Goal: Task Accomplishment & Management: Use online tool/utility

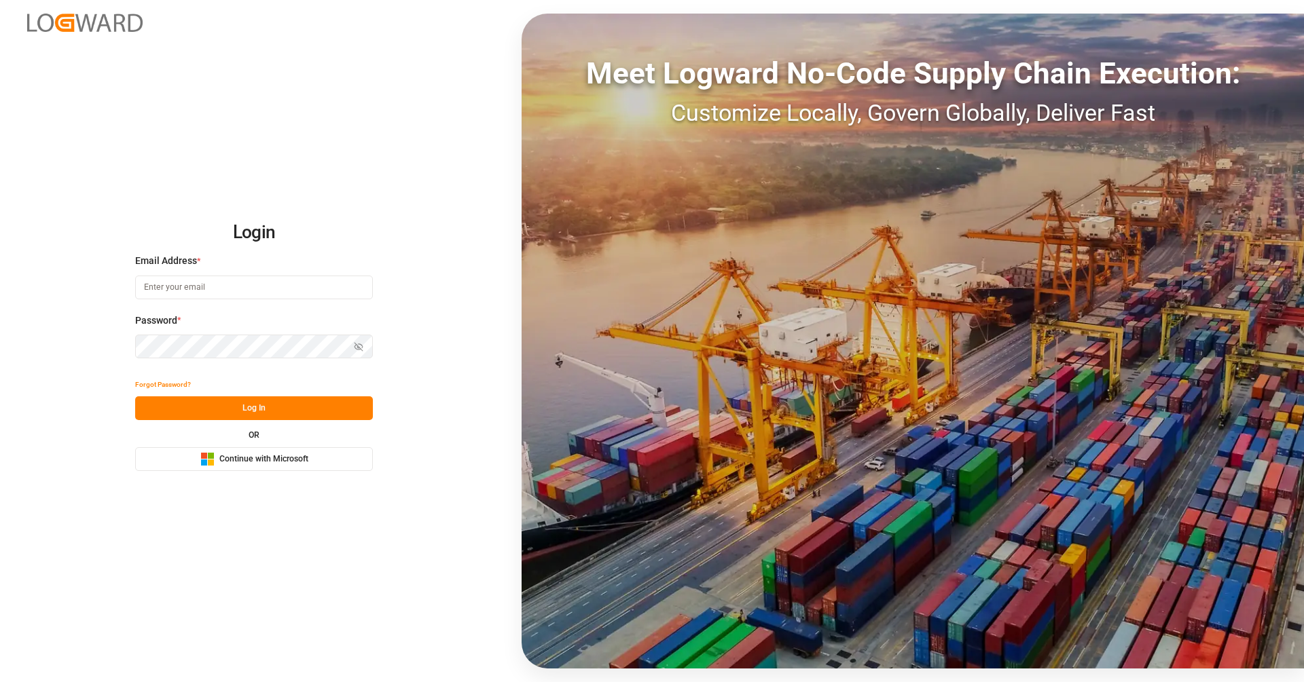
click at [344, 456] on button "Microsoft Logo Continue with Microsoft" at bounding box center [254, 459] width 238 height 24
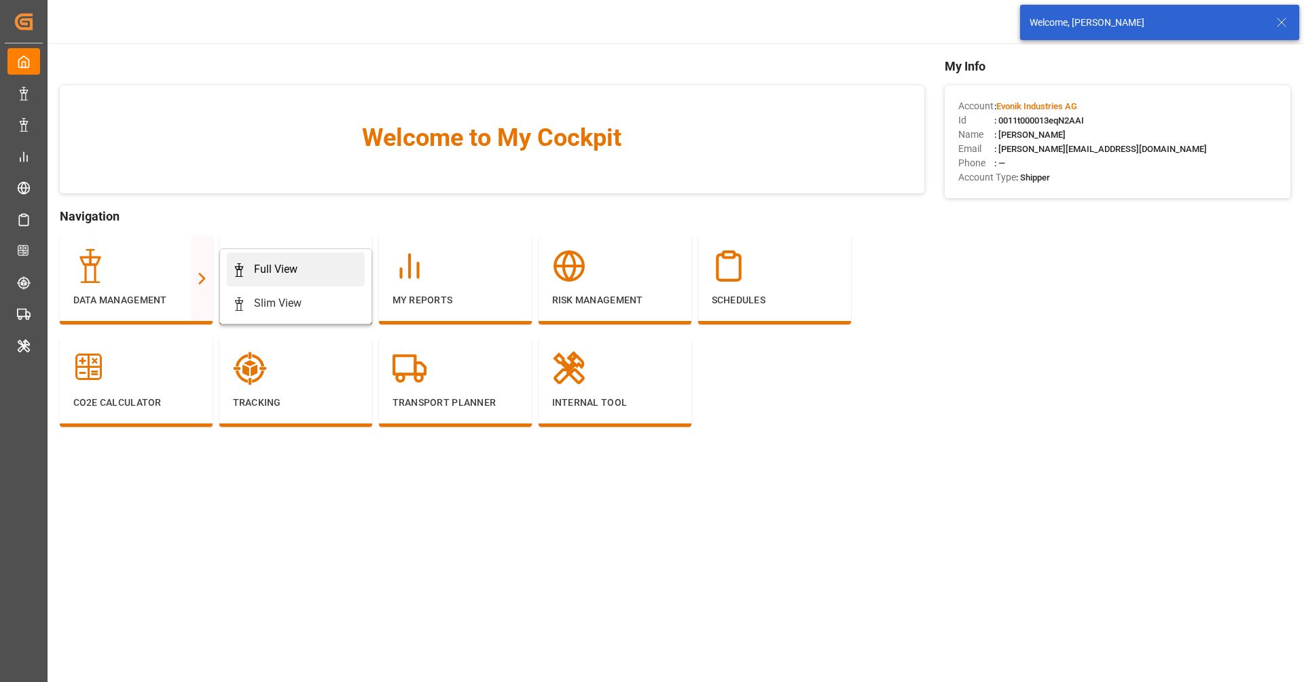
click at [291, 270] on div "Full View" at bounding box center [275, 269] width 43 height 16
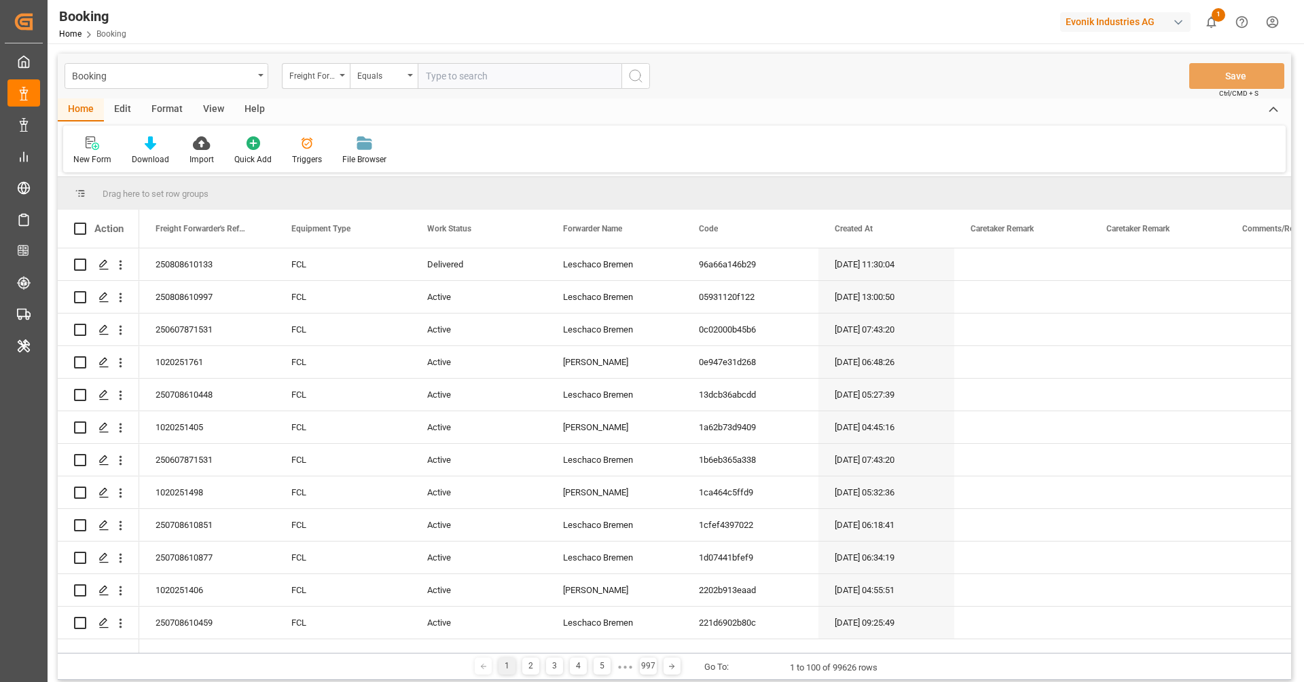
click at [226, 123] on div "Home Edit Format View Help New Form Download Import Quick Add Triggers File Bro…" at bounding box center [674, 135] width 1233 height 74
click at [223, 121] on div "View" at bounding box center [213, 109] width 41 height 23
click at [92, 166] on div "Default Standard Templates Save Template Reset Template" at bounding box center [674, 149] width 1222 height 47
click at [92, 160] on div "Default" at bounding box center [86, 159] width 26 height 12
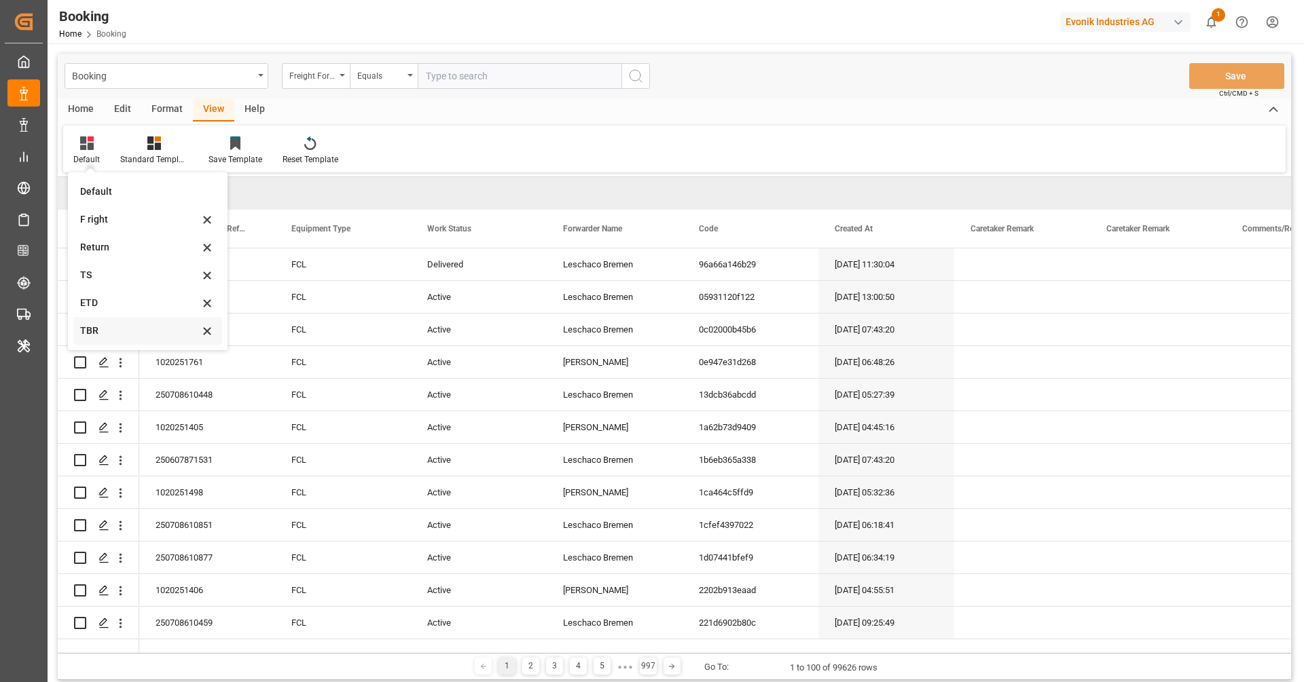
click at [113, 329] on div "TBR" at bounding box center [139, 331] width 119 height 14
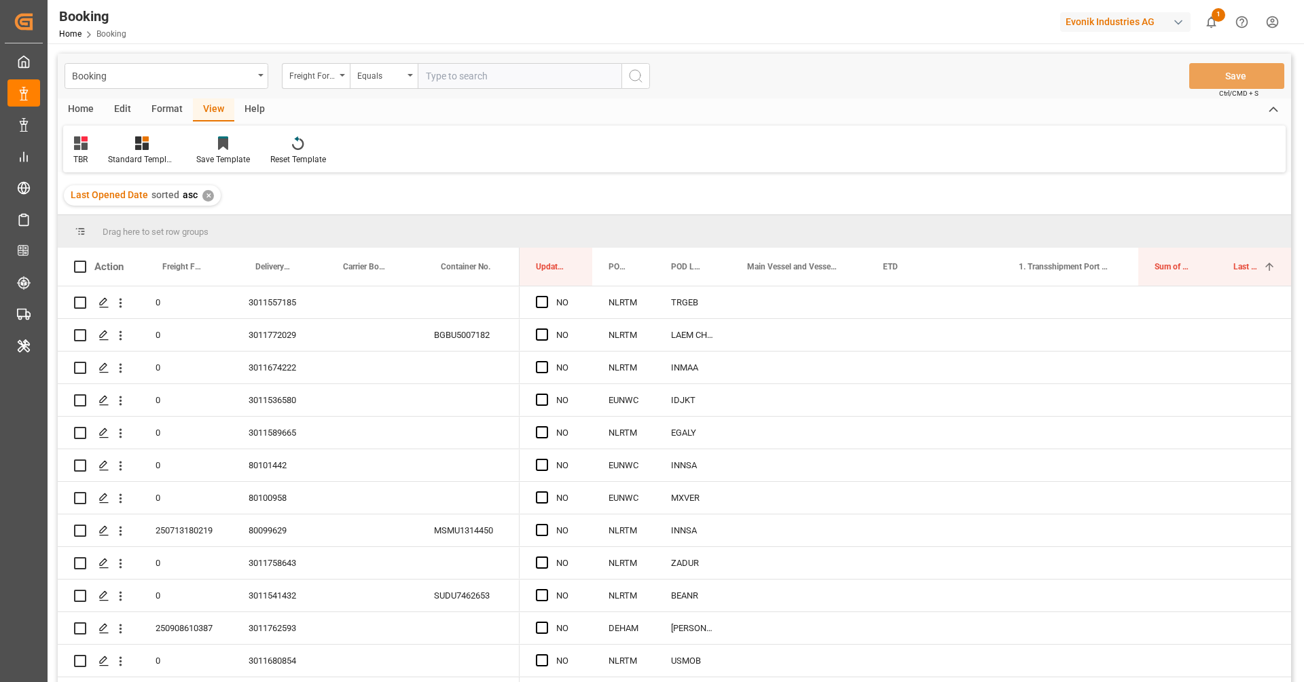
click at [177, 117] on div "Format" at bounding box center [167, 109] width 52 height 23
click at [102, 137] on div at bounding box center [93, 143] width 40 height 14
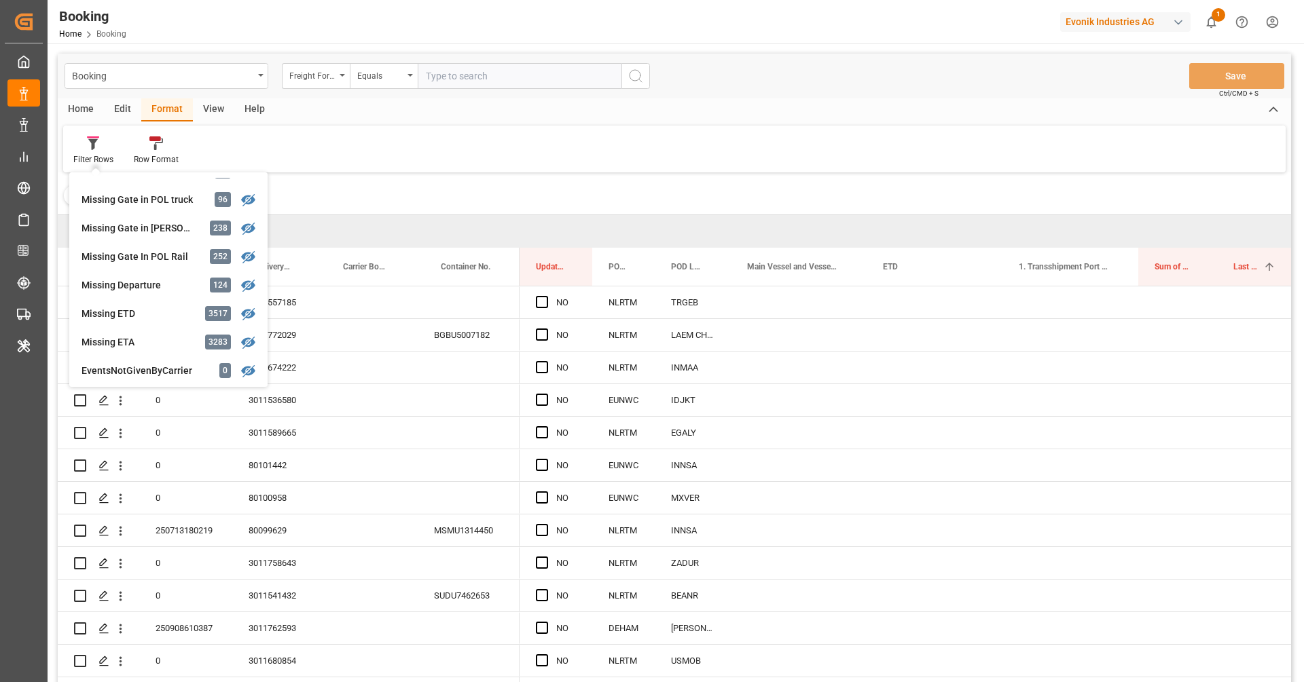
scroll to position [128, 0]
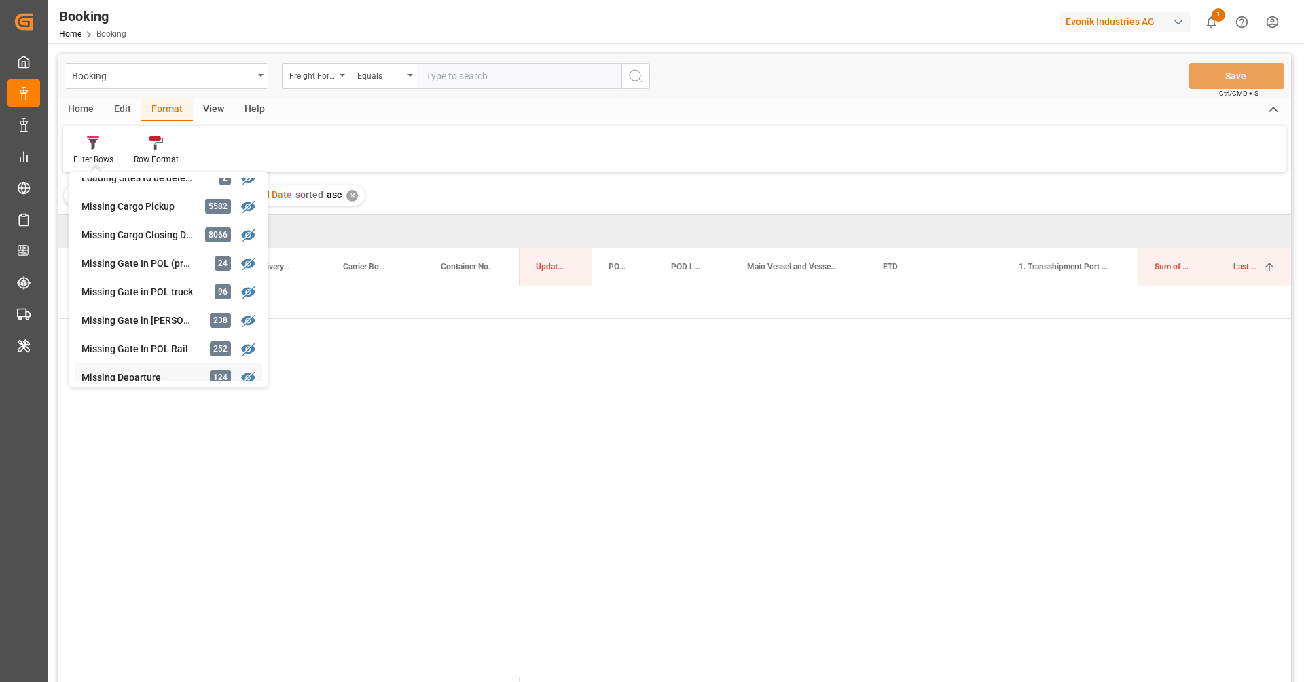
click at [134, 371] on div "Missing Departure" at bounding box center [140, 378] width 119 height 14
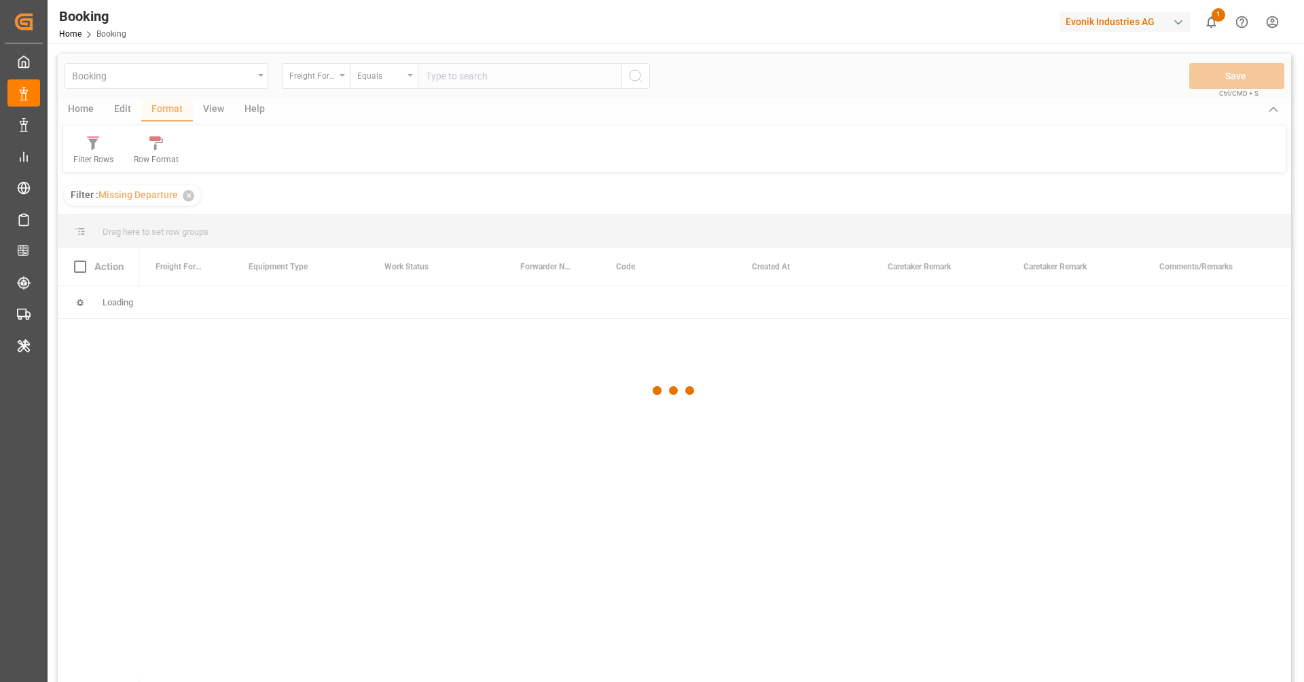
click at [98, 147] on div at bounding box center [674, 391] width 1233 height 674
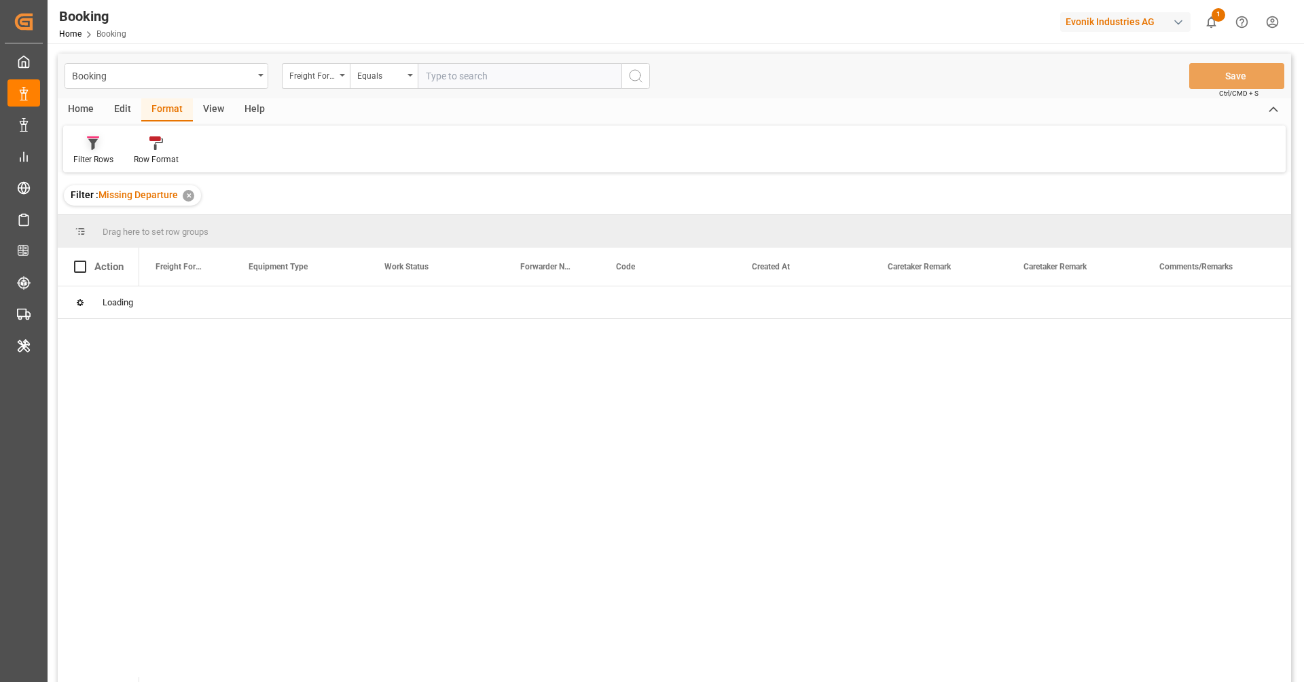
click at [89, 155] on div "Filter Rows" at bounding box center [93, 159] width 40 height 12
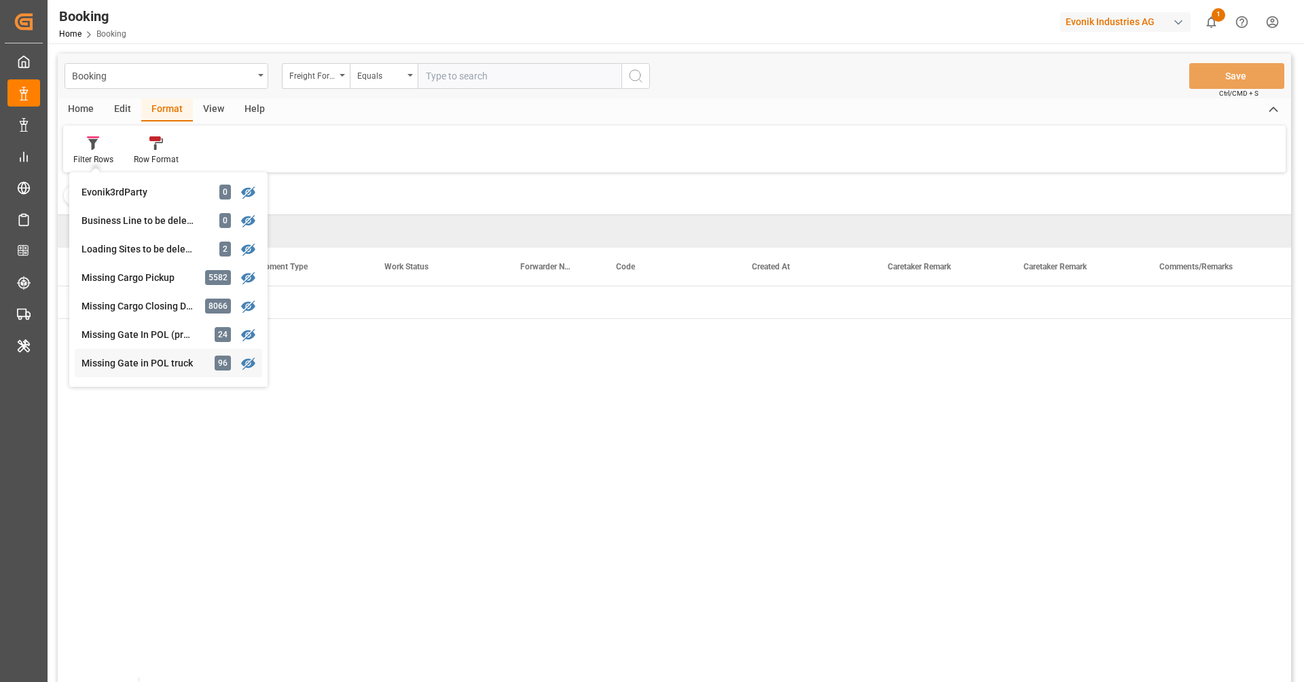
scroll to position [155, 0]
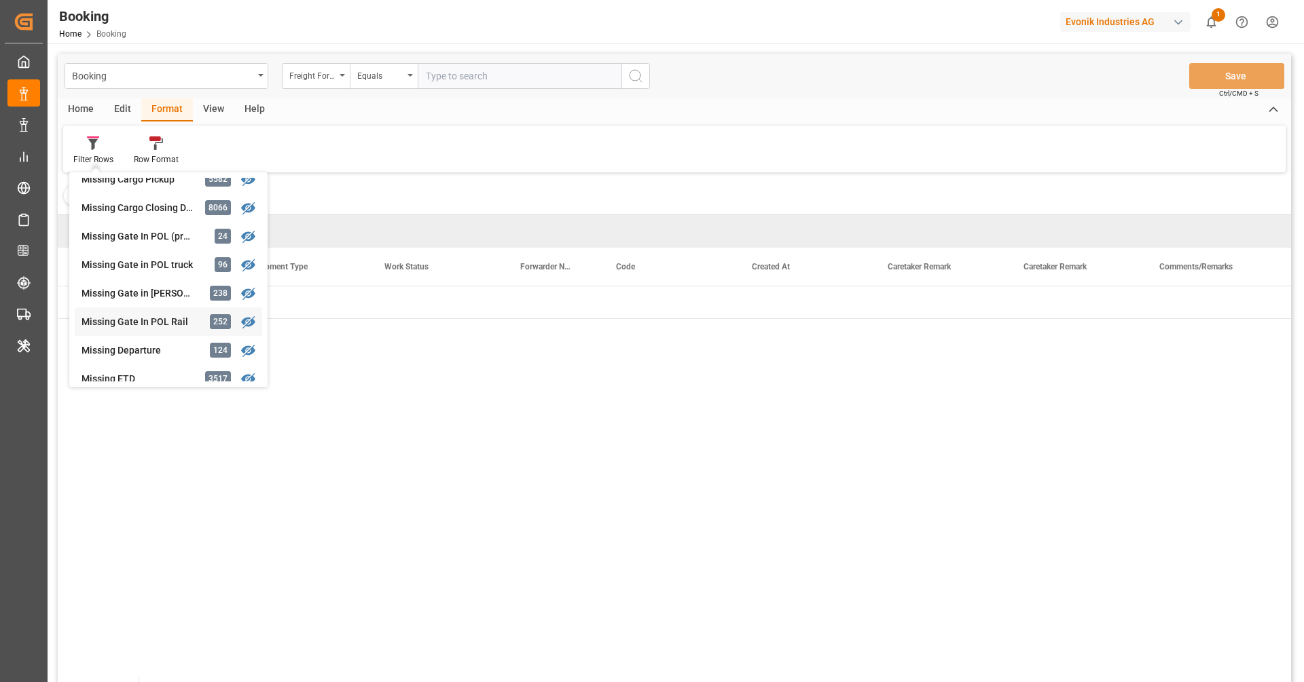
click at [149, 331] on div "Booking Freight Forwarder's Reference No. Equals Save Ctrl/CMD + S Home Edit Fo…" at bounding box center [674, 386] width 1233 height 665
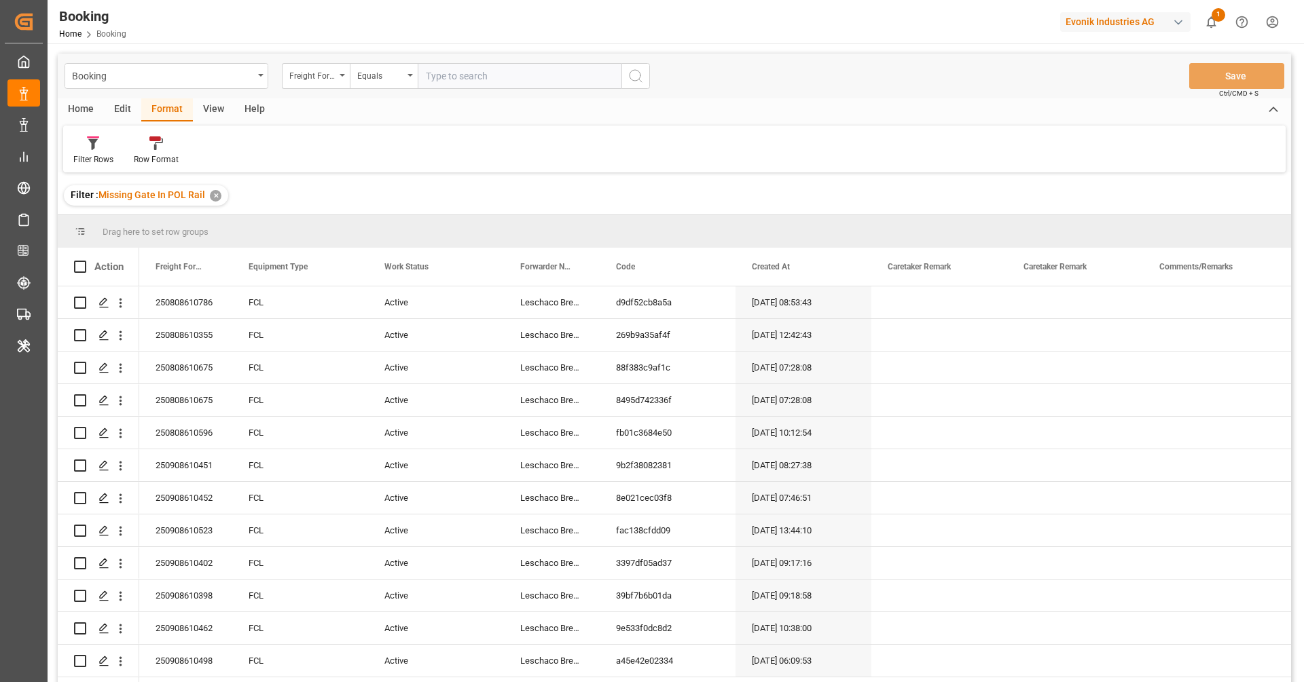
click at [214, 114] on div "View" at bounding box center [213, 109] width 41 height 23
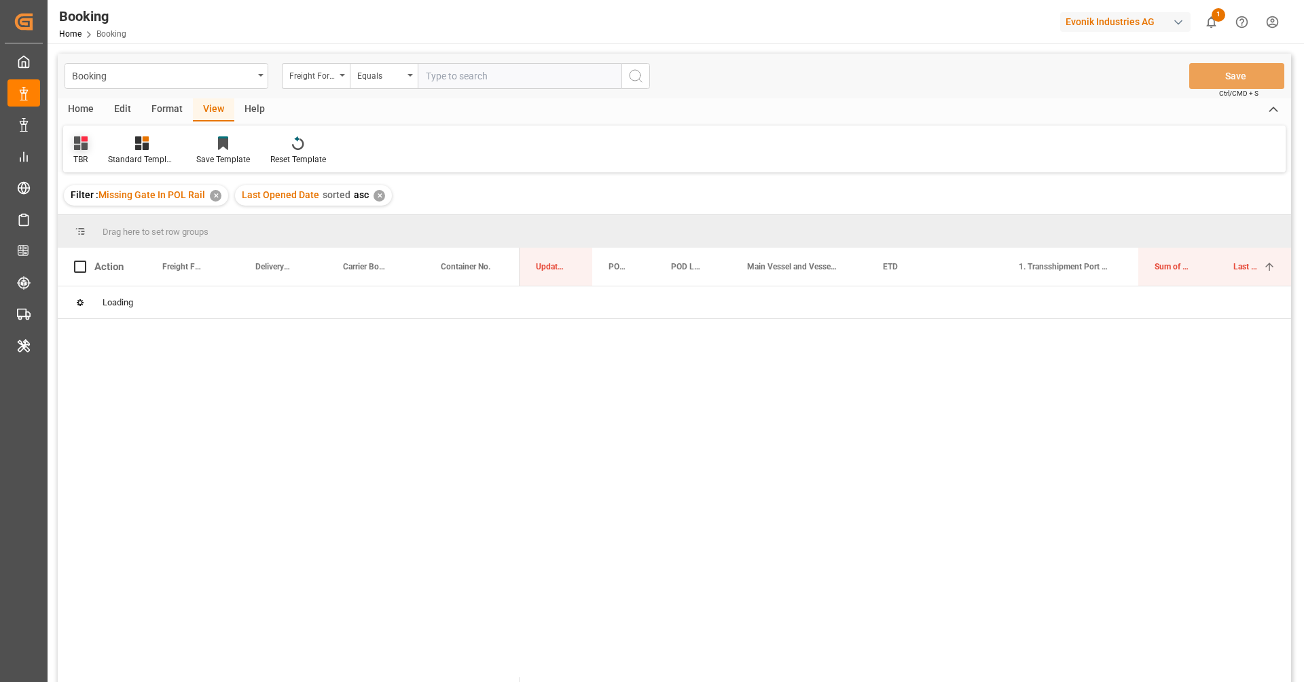
click at [75, 156] on div "TBR" at bounding box center [80, 159] width 14 height 12
click at [103, 227] on div "F right" at bounding box center [146, 220] width 149 height 28
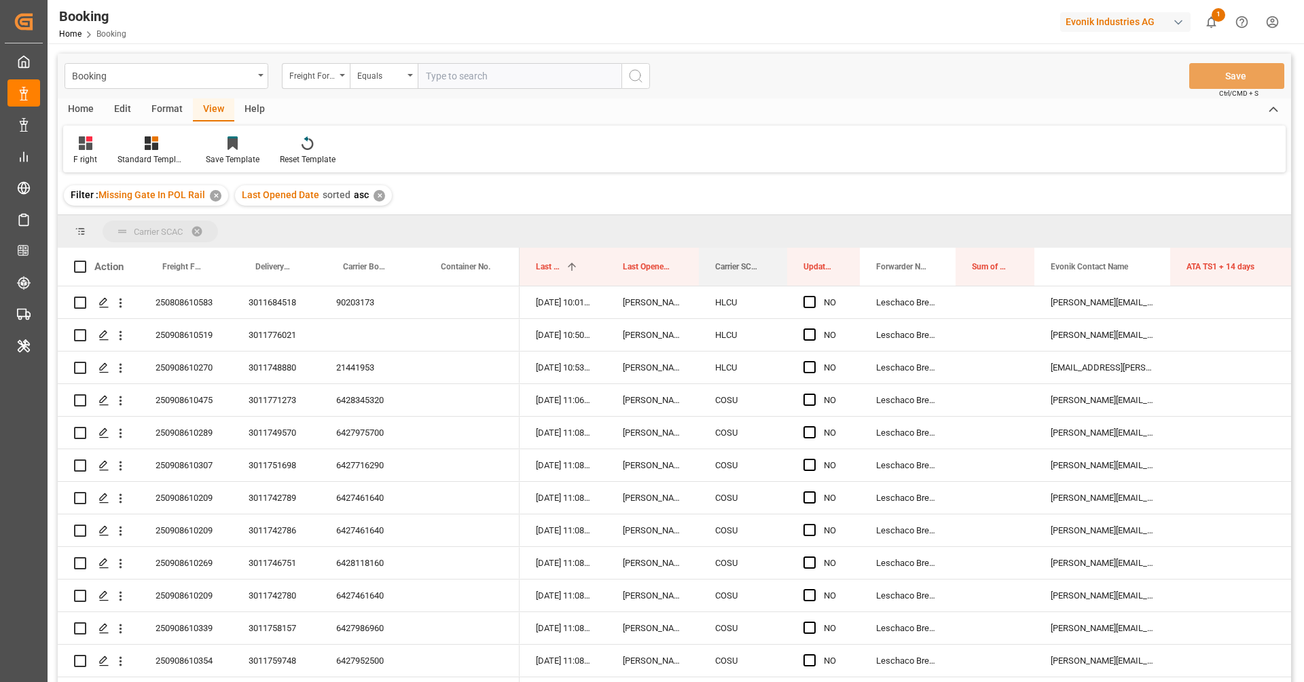
drag, startPoint x: 715, startPoint y: 242, endPoint x: 713, endPoint y: 229, distance: 13.7
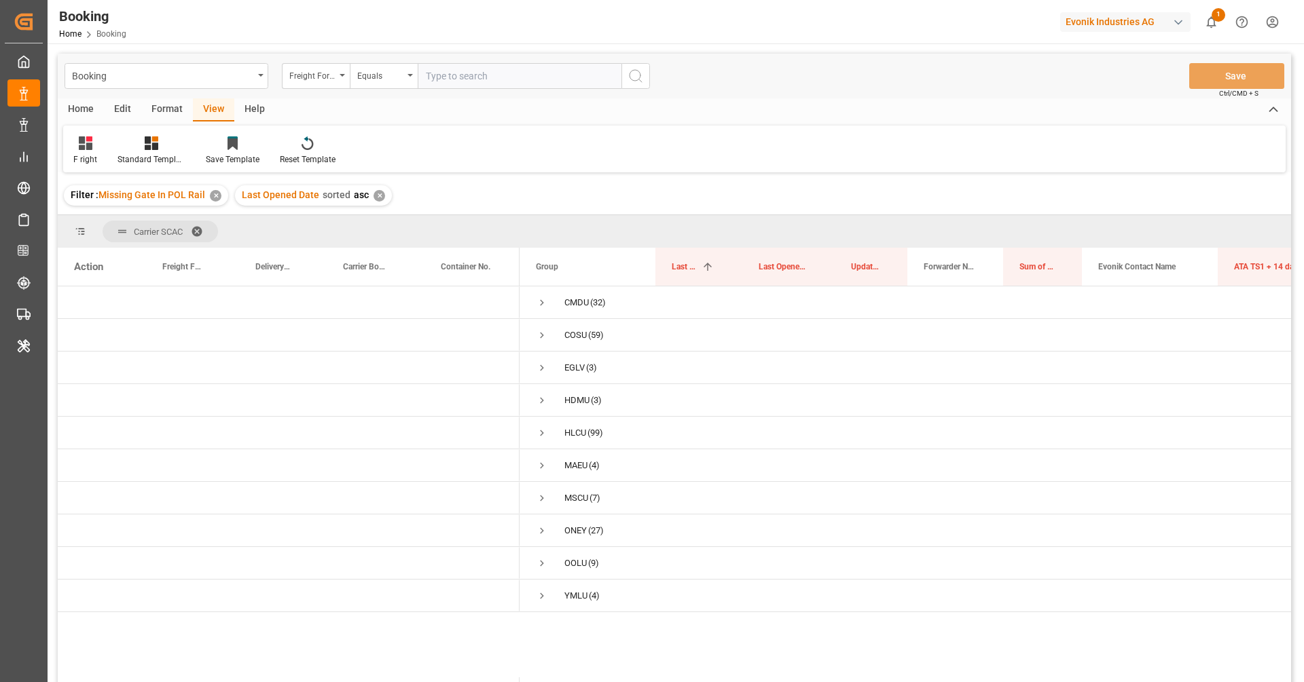
click at [152, 116] on div "Format" at bounding box center [167, 109] width 52 height 23
click at [109, 153] on div "Filter Rows" at bounding box center [93, 151] width 60 height 30
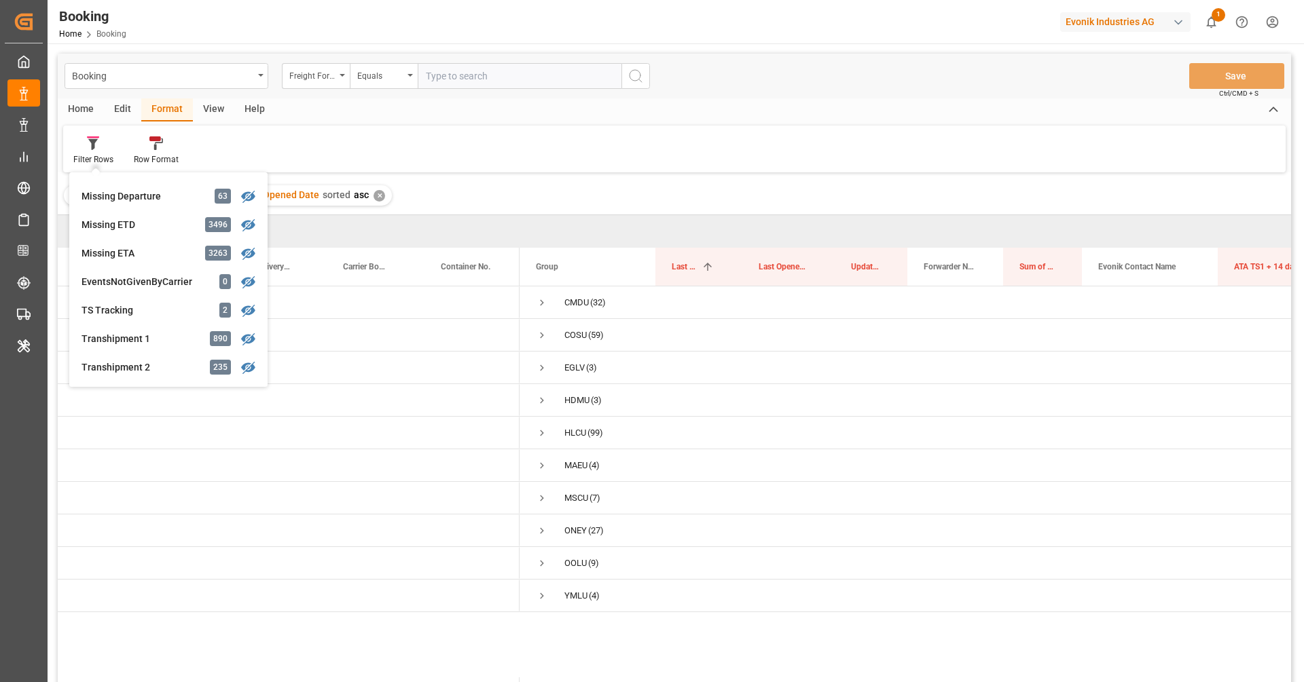
scroll to position [121, 0]
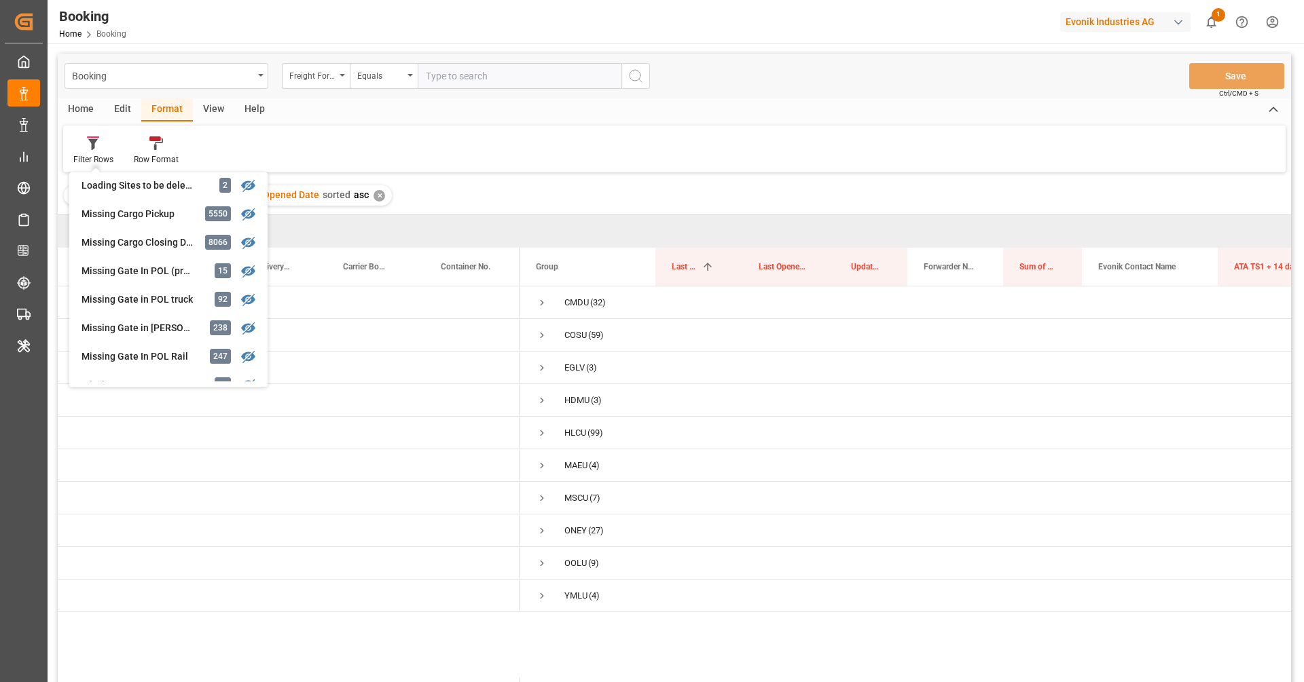
click at [789, 173] on div "Booking Freight Forwarder's Reference No. Equals Save Ctrl/CMD + S Home Edit Fo…" at bounding box center [674, 386] width 1233 height 665
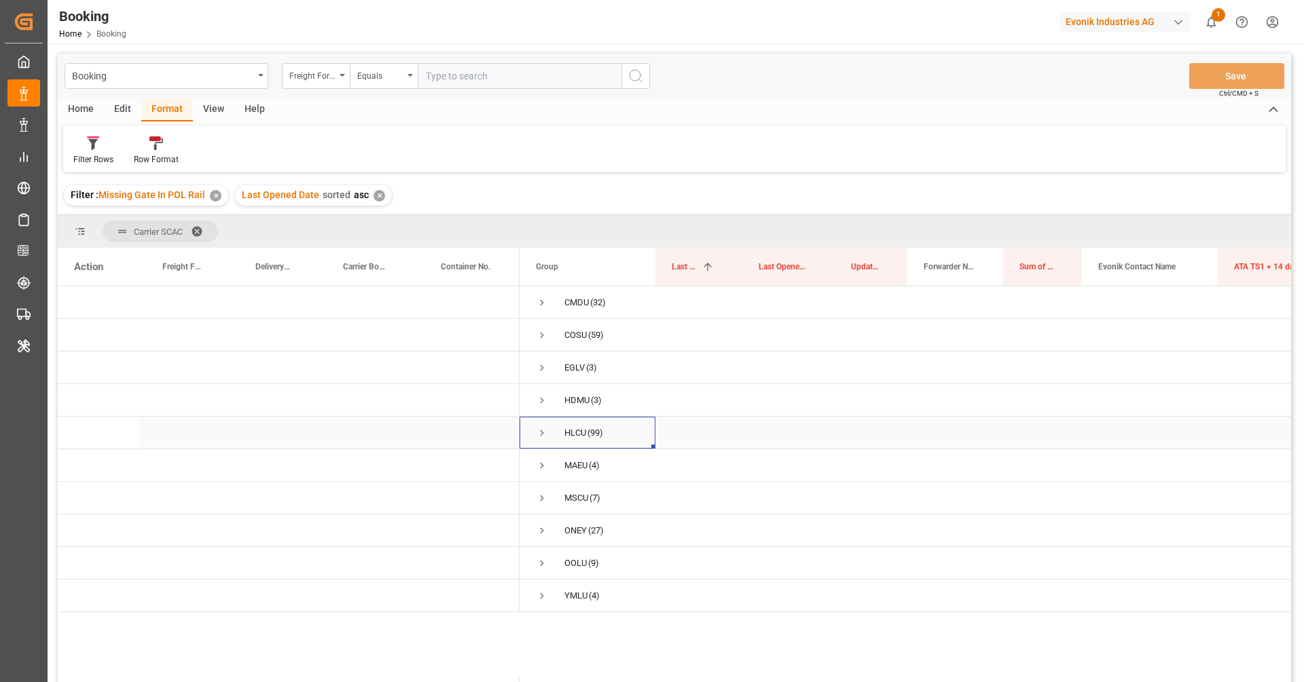
click at [574, 435] on div "HLCU" at bounding box center [575, 433] width 22 height 31
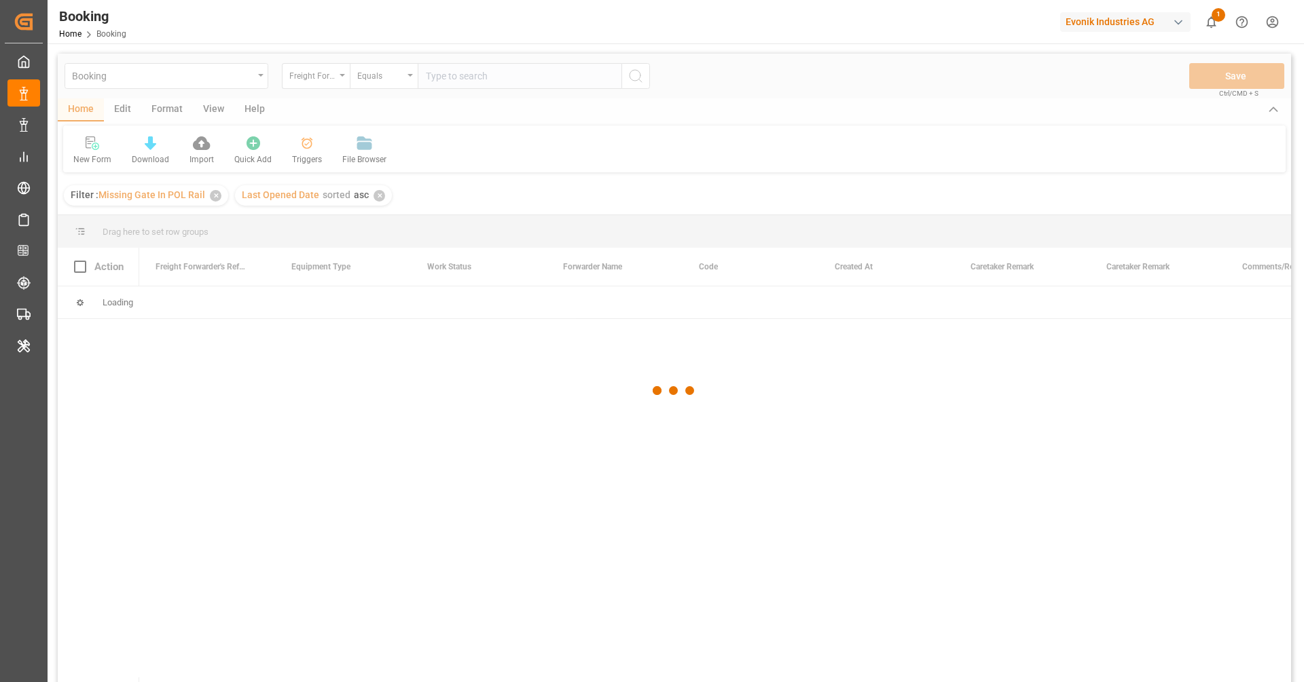
click at [313, 79] on div at bounding box center [674, 391] width 1233 height 674
click at [311, 80] on div at bounding box center [674, 391] width 1233 height 674
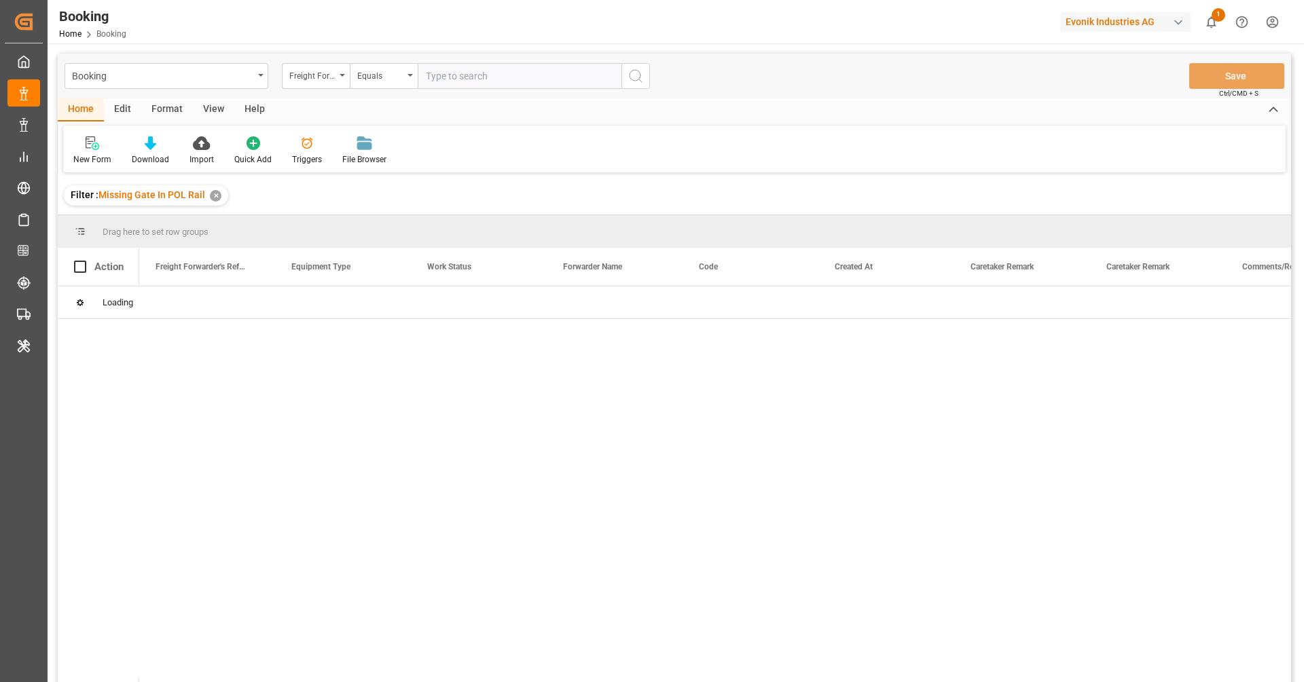
click at [311, 80] on div "Freight Forwarder's Reference No." at bounding box center [312, 75] width 46 height 16
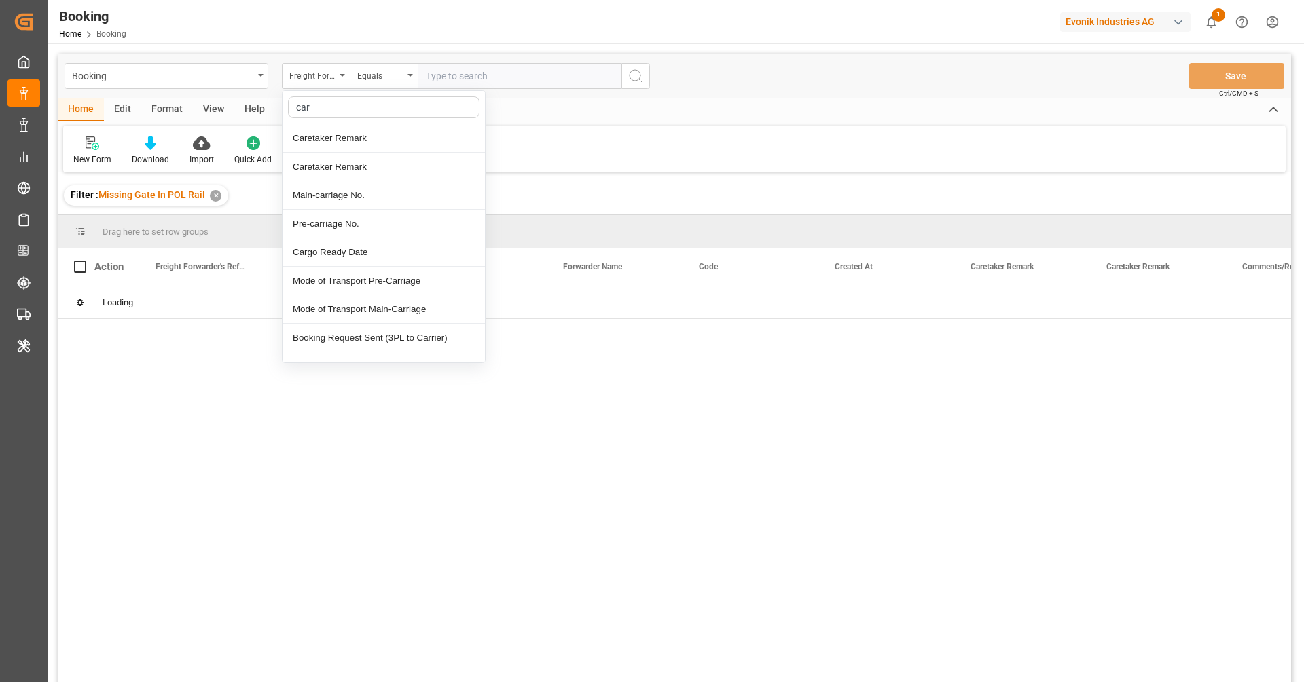
type input "carr"
click at [379, 270] on div "Carrier SCAC" at bounding box center [383, 281] width 202 height 29
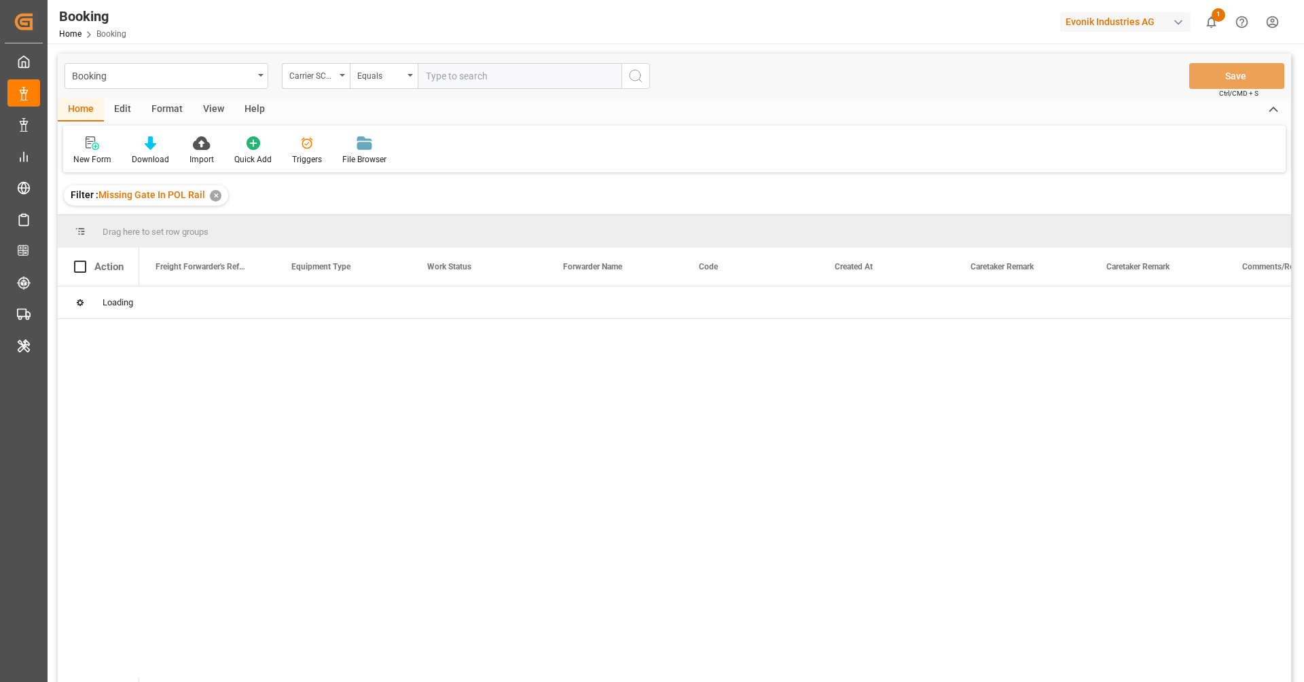
click at [453, 90] on div "Booking Carrier SCAC Equals Save Ctrl/CMD + S" at bounding box center [674, 76] width 1233 height 45
click at [453, 81] on input "text" at bounding box center [520, 76] width 204 height 26
paste input "HLCU"
type input "HLCU"
click at [640, 81] on icon "search button" at bounding box center [635, 76] width 16 height 16
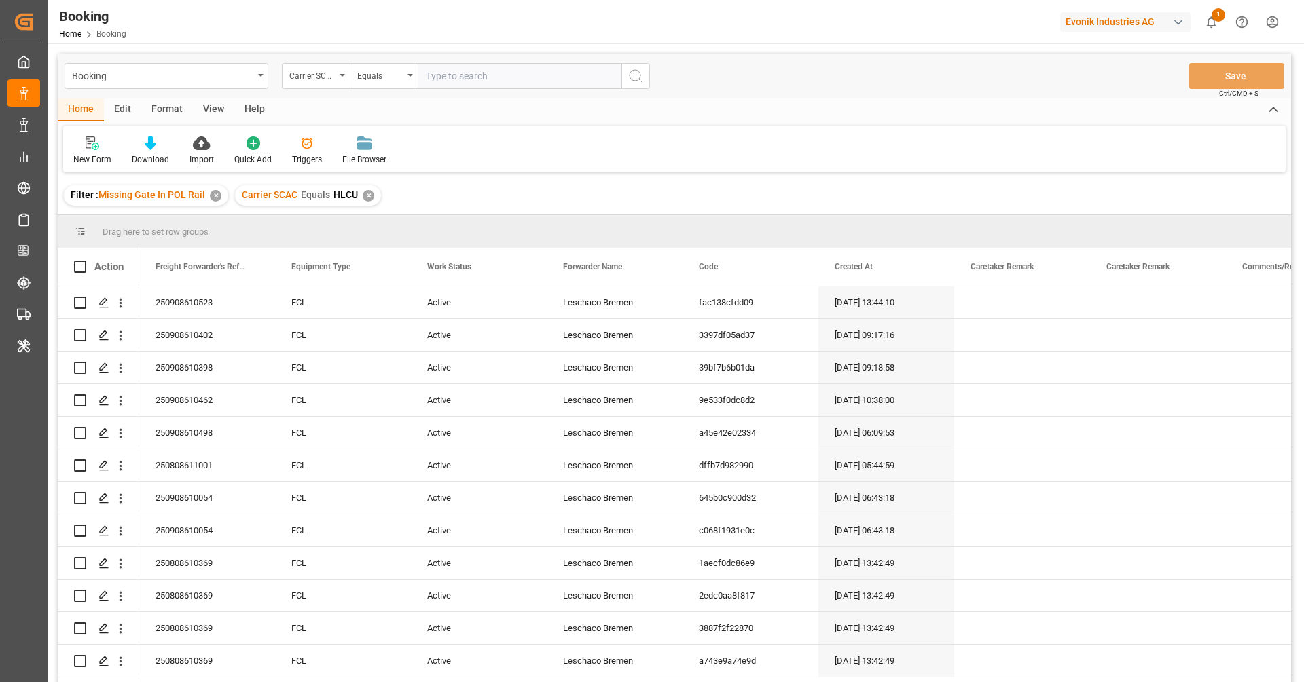
click at [208, 113] on div "View" at bounding box center [213, 109] width 41 height 23
click at [89, 143] on icon at bounding box center [87, 143] width 14 height 14
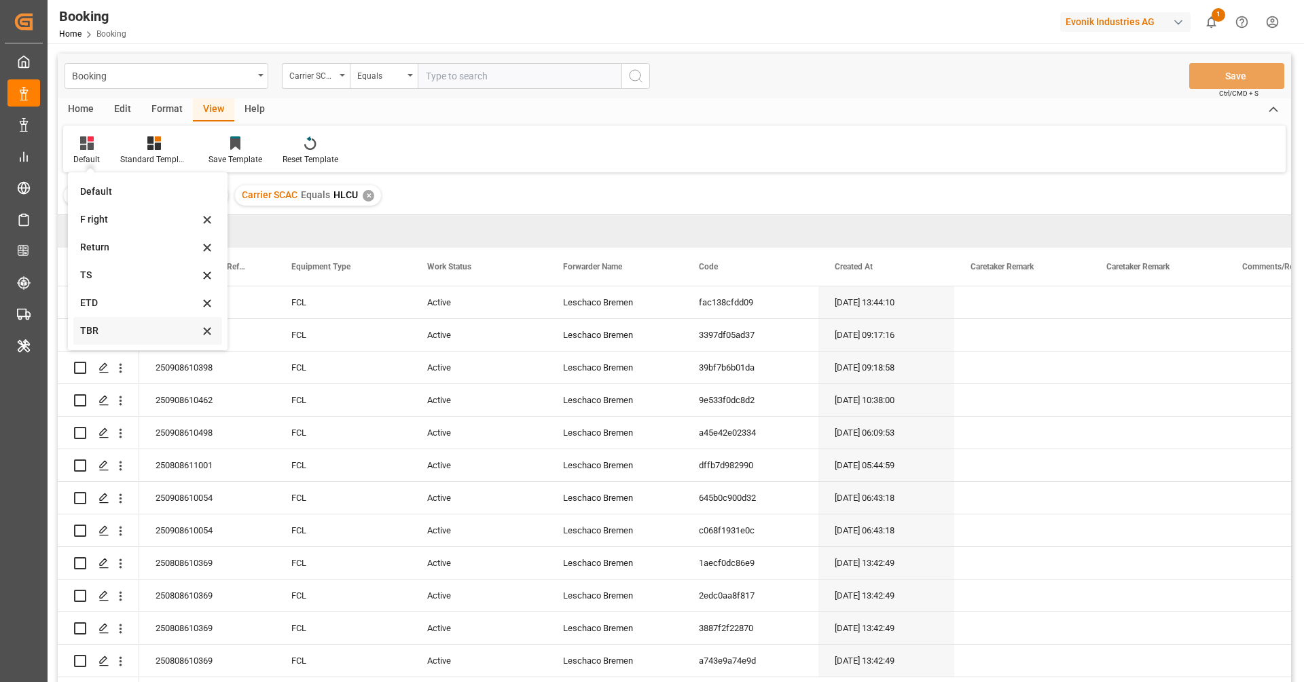
click at [104, 328] on div "TBR" at bounding box center [139, 331] width 119 height 14
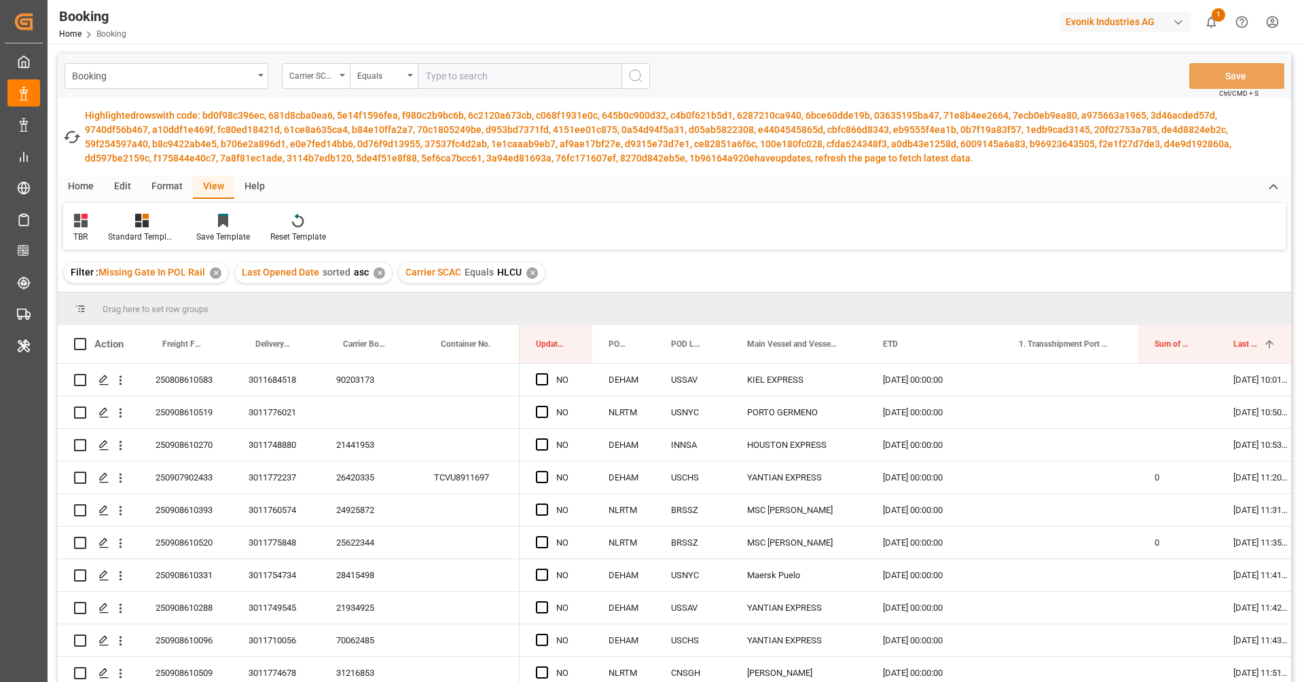
click at [754, 213] on div "TBR Standard Templates Save Template Reset Template" at bounding box center [674, 226] width 1222 height 47
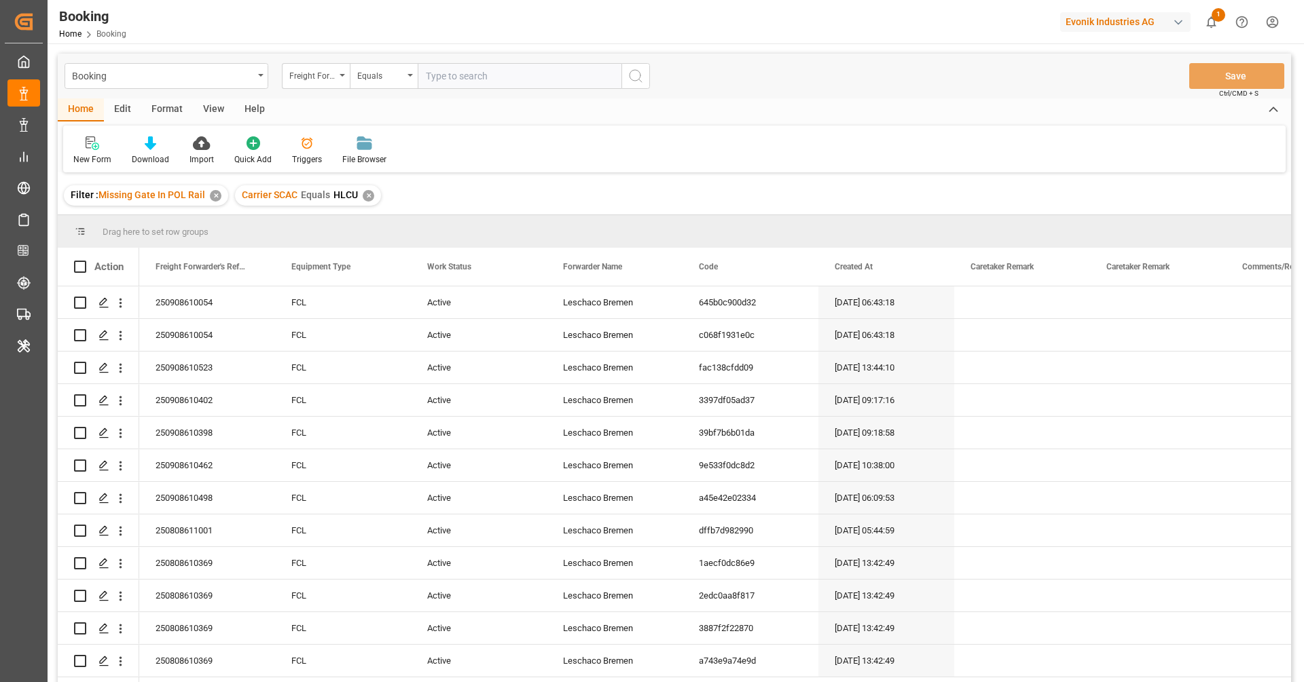
click at [215, 112] on div "View" at bounding box center [213, 109] width 41 height 23
click at [86, 145] on icon at bounding box center [87, 143] width 14 height 14
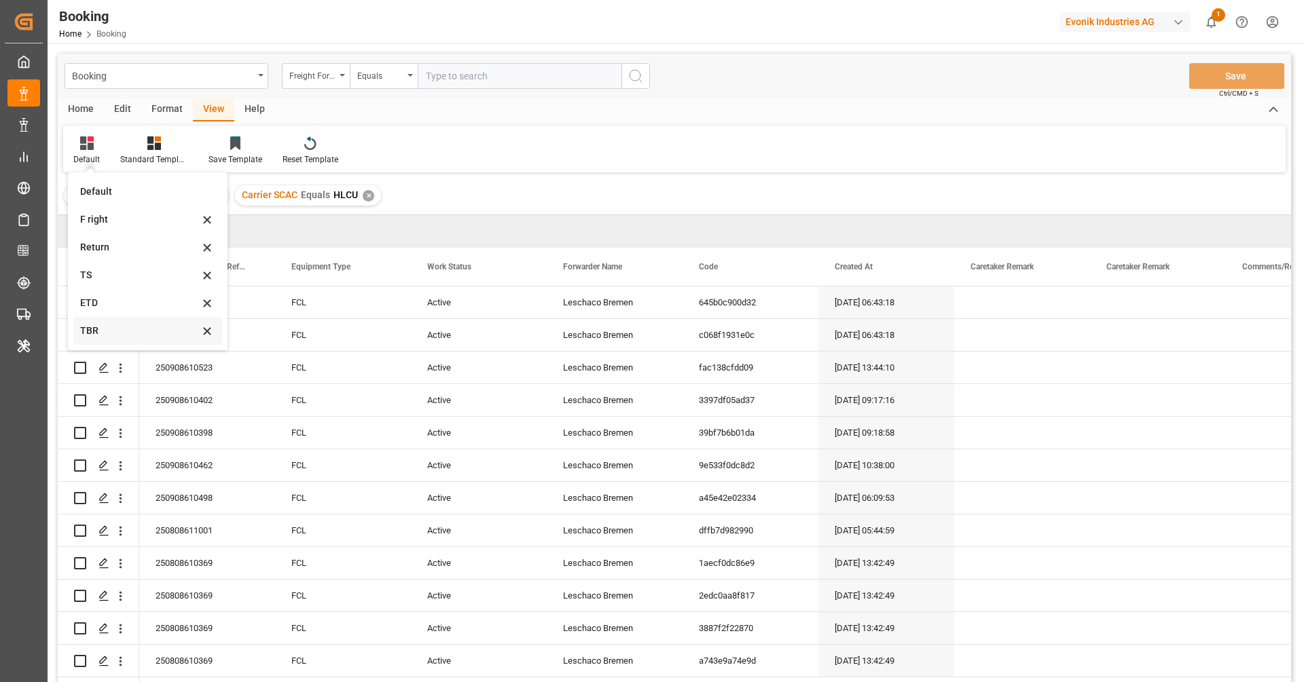
click at [103, 324] on div "TBR" at bounding box center [139, 331] width 119 height 14
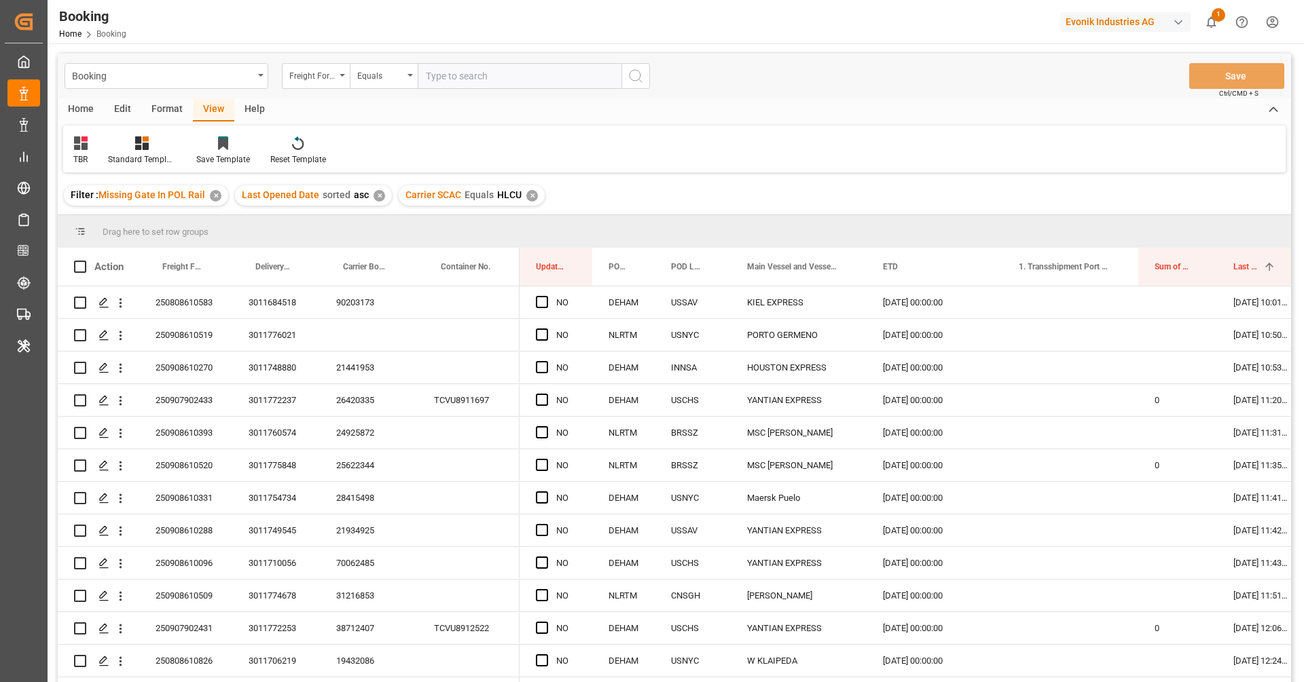
scroll to position [65, 0]
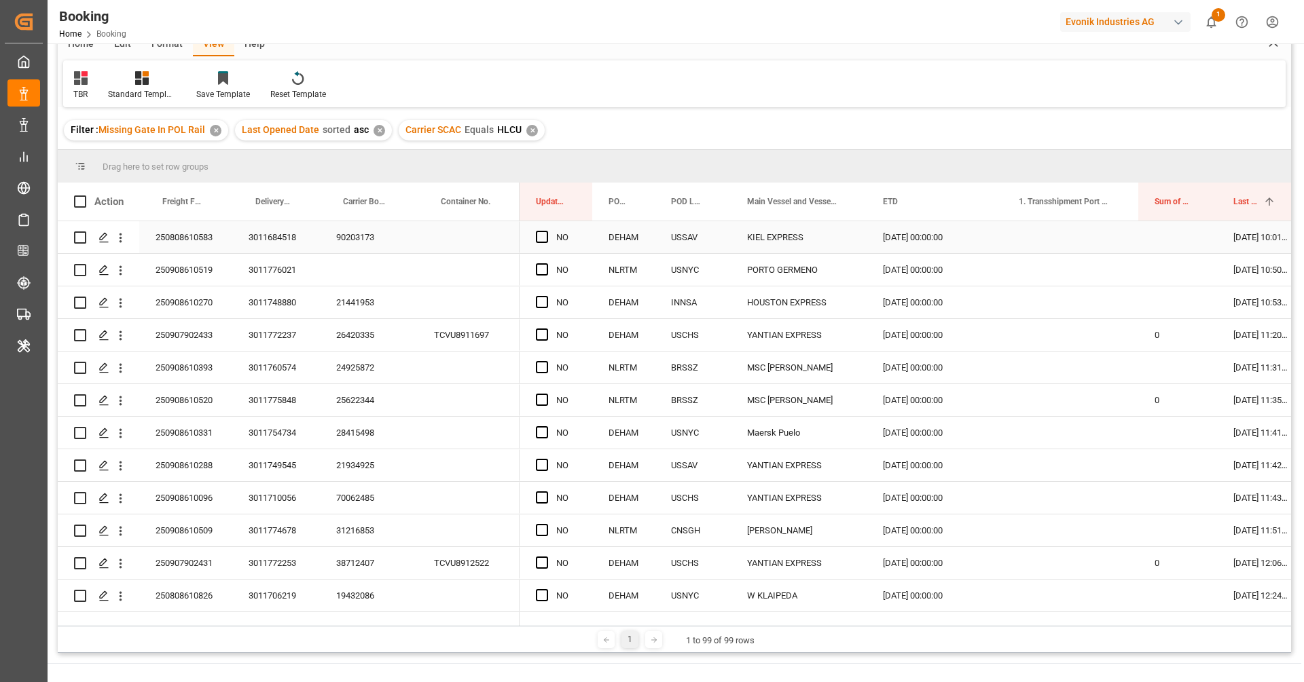
click at [202, 229] on div "250808610583" at bounding box center [185, 237] width 93 height 32
click at [390, 229] on div "90203173" at bounding box center [369, 237] width 98 height 32
click at [126, 244] on icon "open menu" at bounding box center [120, 238] width 14 height 14
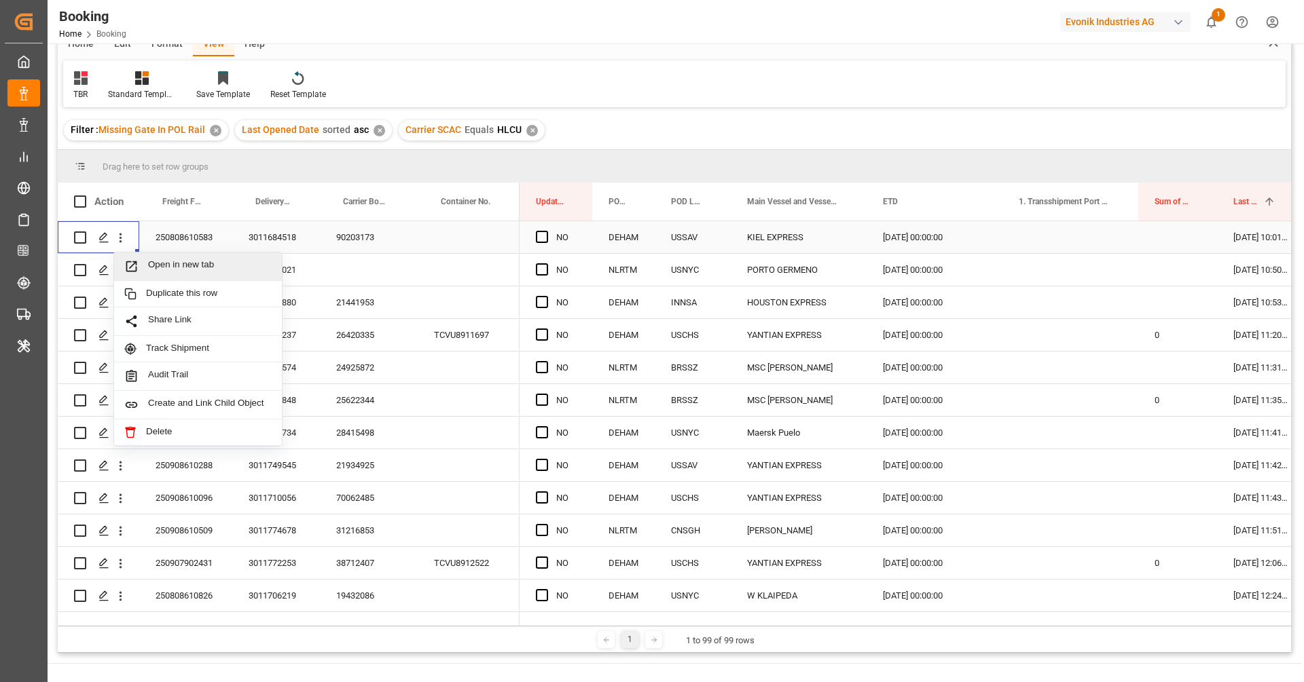
click at [161, 261] on span "Open in new tab" at bounding box center [210, 266] width 124 height 14
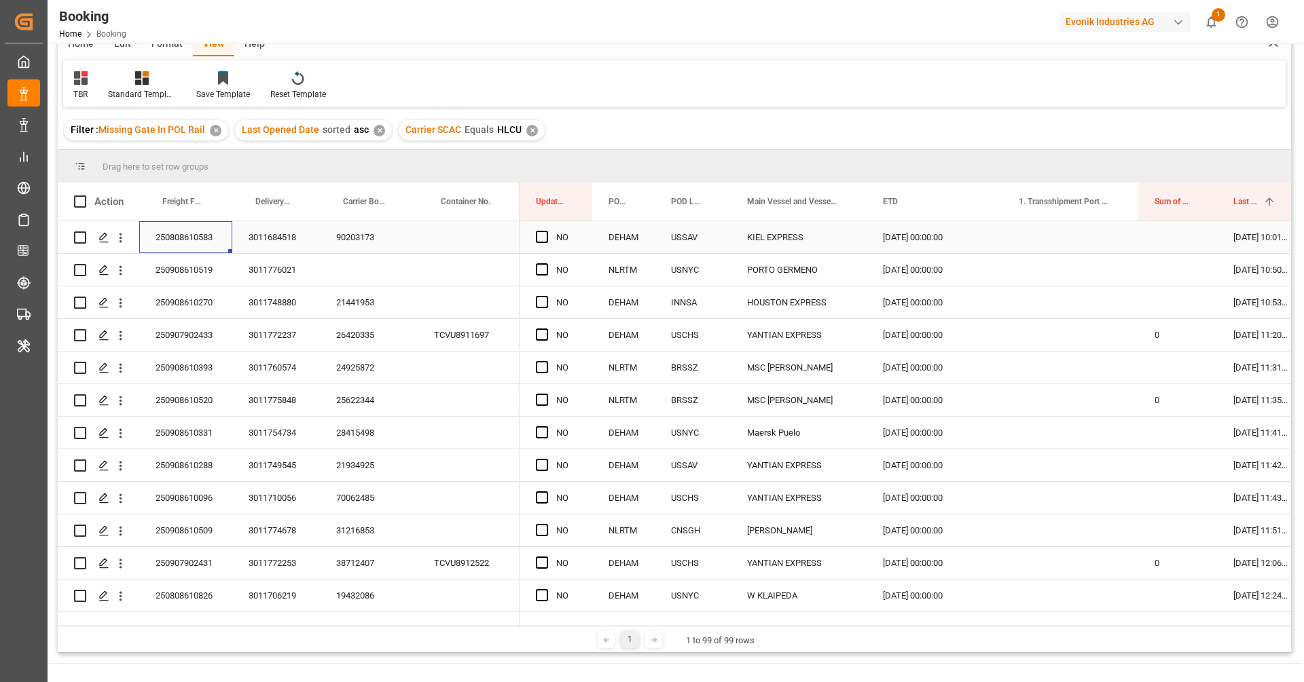
click at [147, 253] on div "250808610583" at bounding box center [185, 237] width 93 height 32
click at [202, 289] on div "250908610270" at bounding box center [185, 303] width 93 height 32
click at [198, 280] on div "250908610519" at bounding box center [185, 270] width 93 height 32
click at [122, 273] on icon "open menu" at bounding box center [120, 270] width 14 height 14
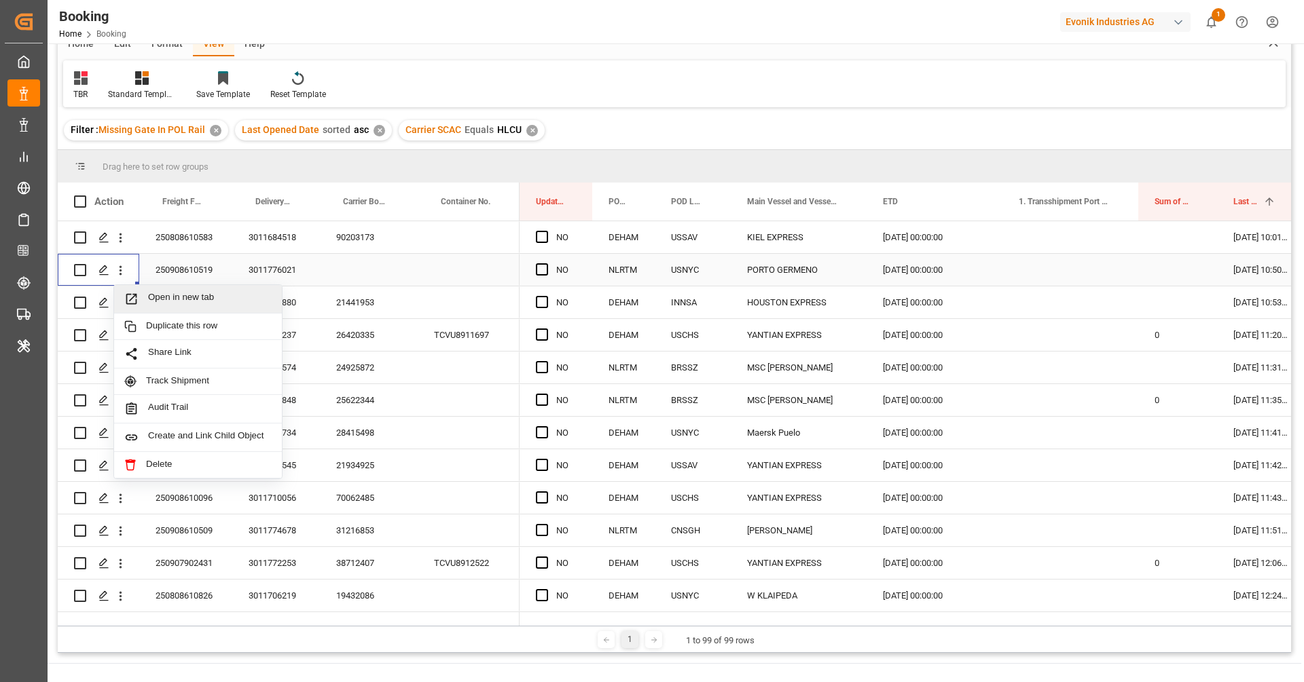
click at [164, 299] on span "Open in new tab" at bounding box center [210, 299] width 124 height 14
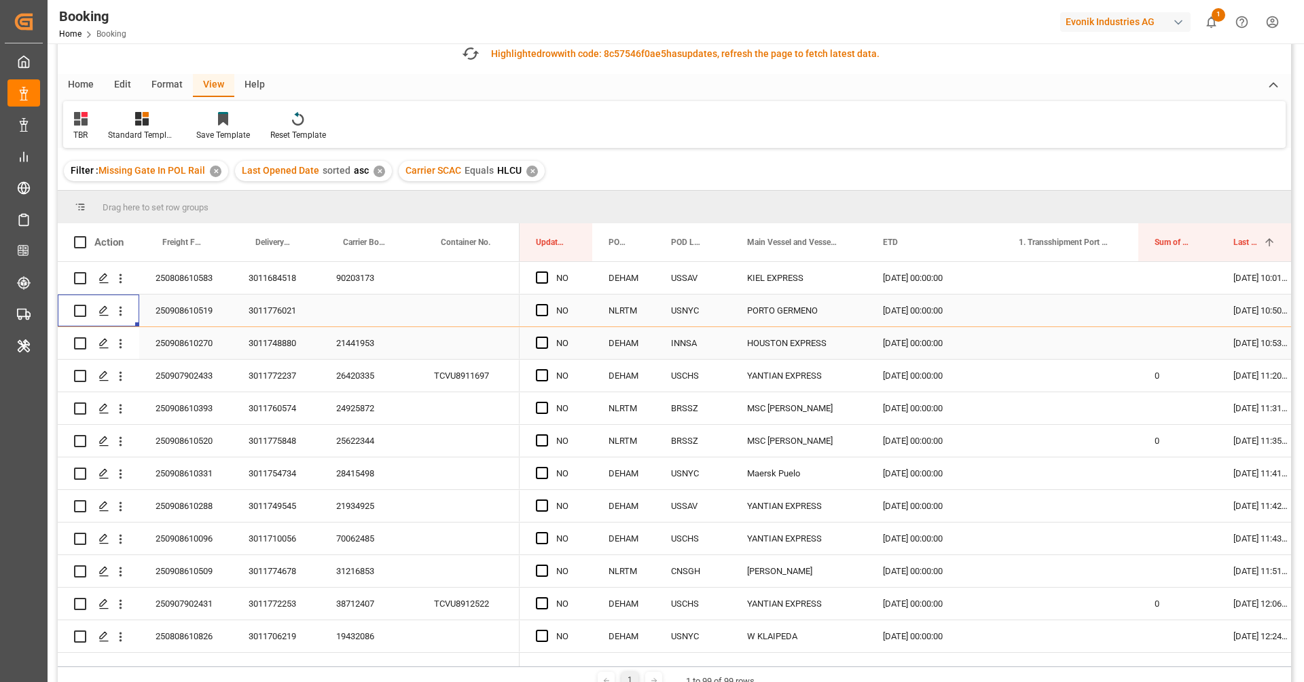
scroll to position [106, 0]
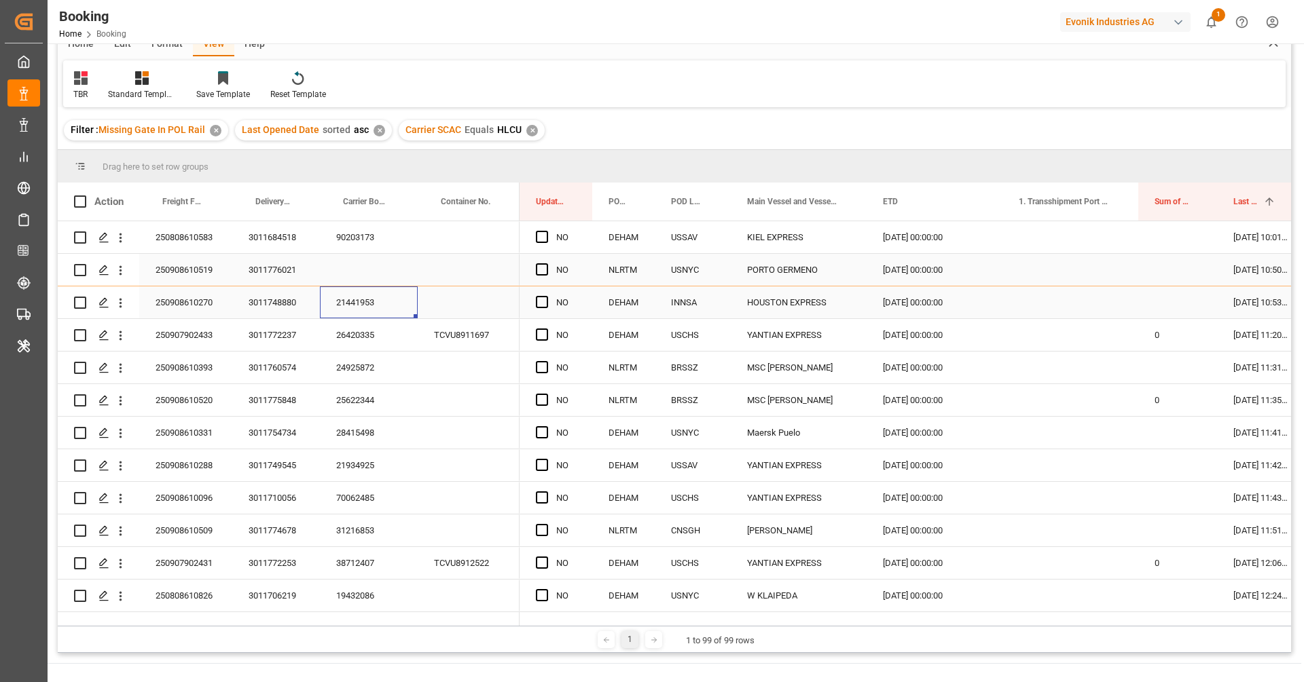
click at [329, 313] on div "21441953" at bounding box center [369, 303] width 98 height 32
click at [123, 308] on icon "open menu" at bounding box center [120, 303] width 14 height 14
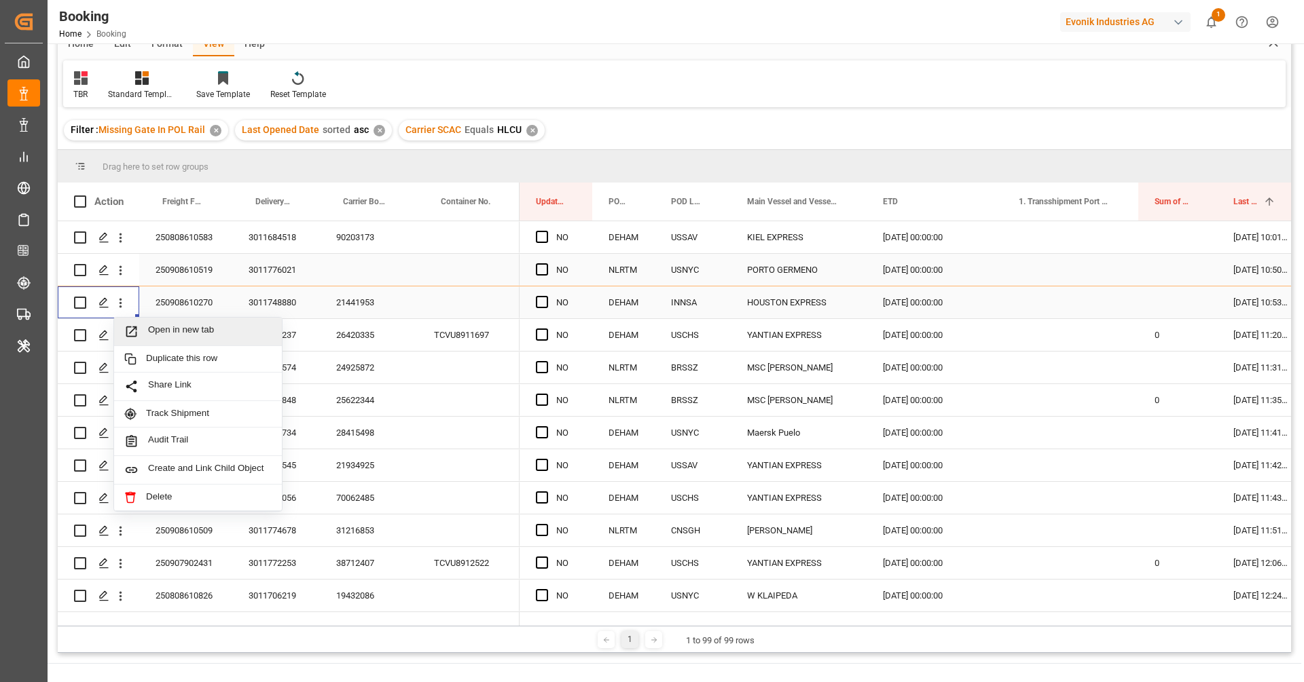
click at [150, 327] on span "Open in new tab" at bounding box center [210, 332] width 124 height 14
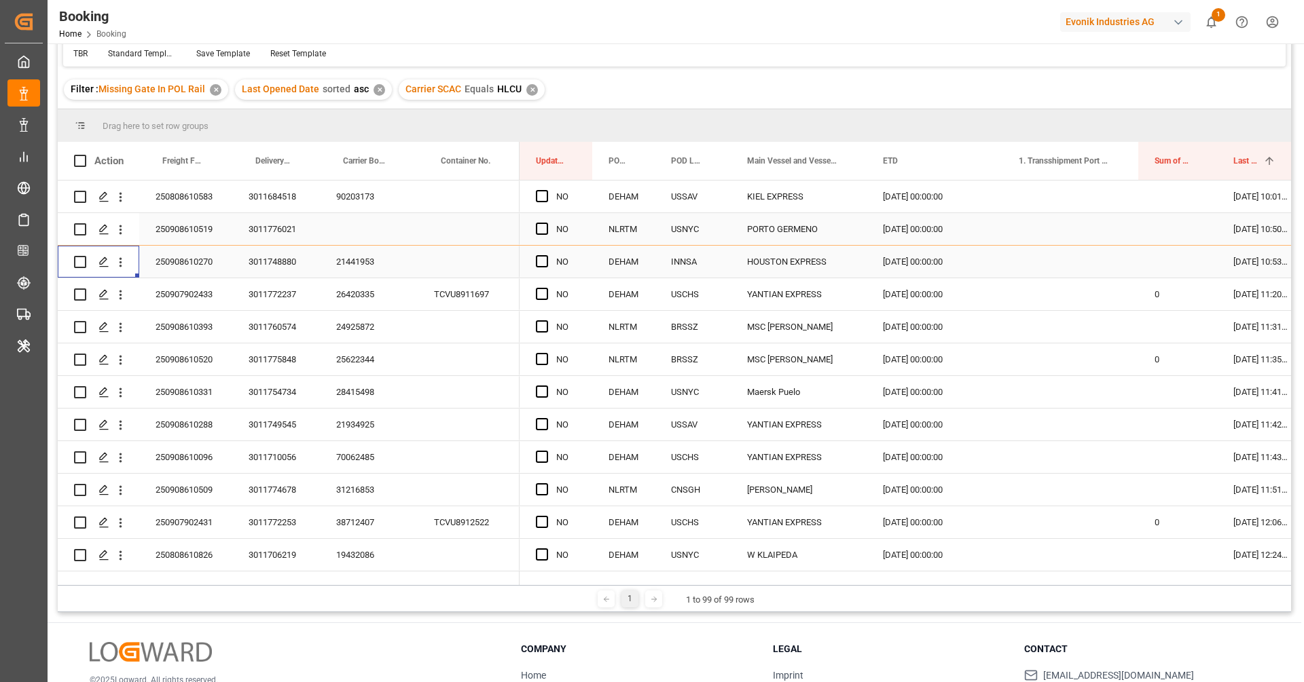
scroll to position [65, 0]
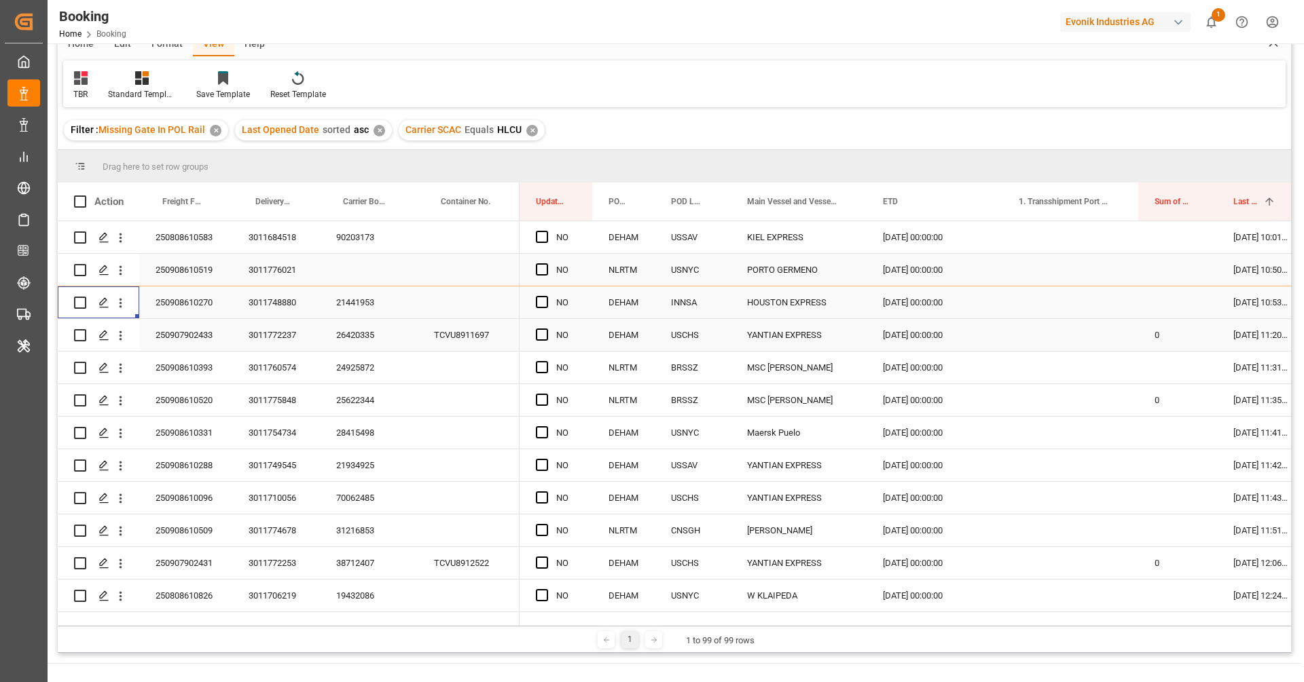
click at [354, 339] on div "26420335" at bounding box center [369, 335] width 98 height 32
click at [126, 342] on icon "open menu" at bounding box center [120, 336] width 14 height 14
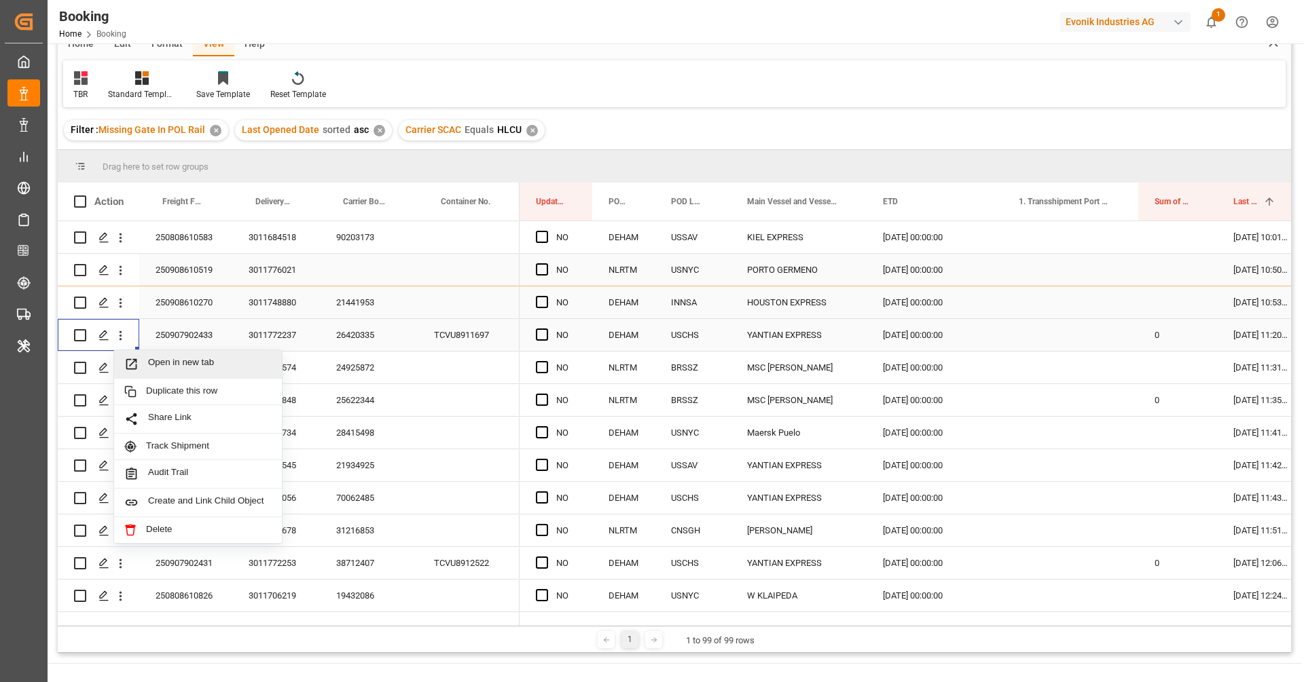
click at [149, 357] on span "Open in new tab" at bounding box center [210, 364] width 124 height 14
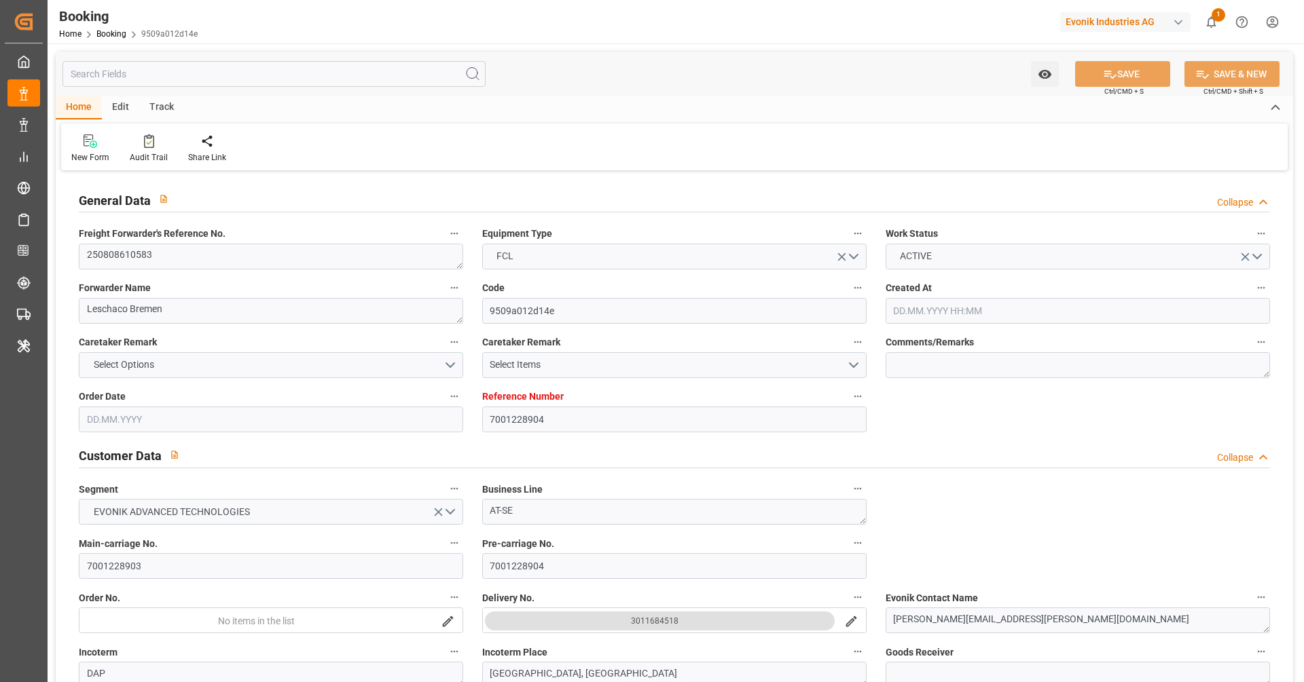
type input "7001228904"
type input "9229855"
type input "Hapag [PERSON_NAME]"
type input "Hapag [PERSON_NAME] Aktiengesellschaft"
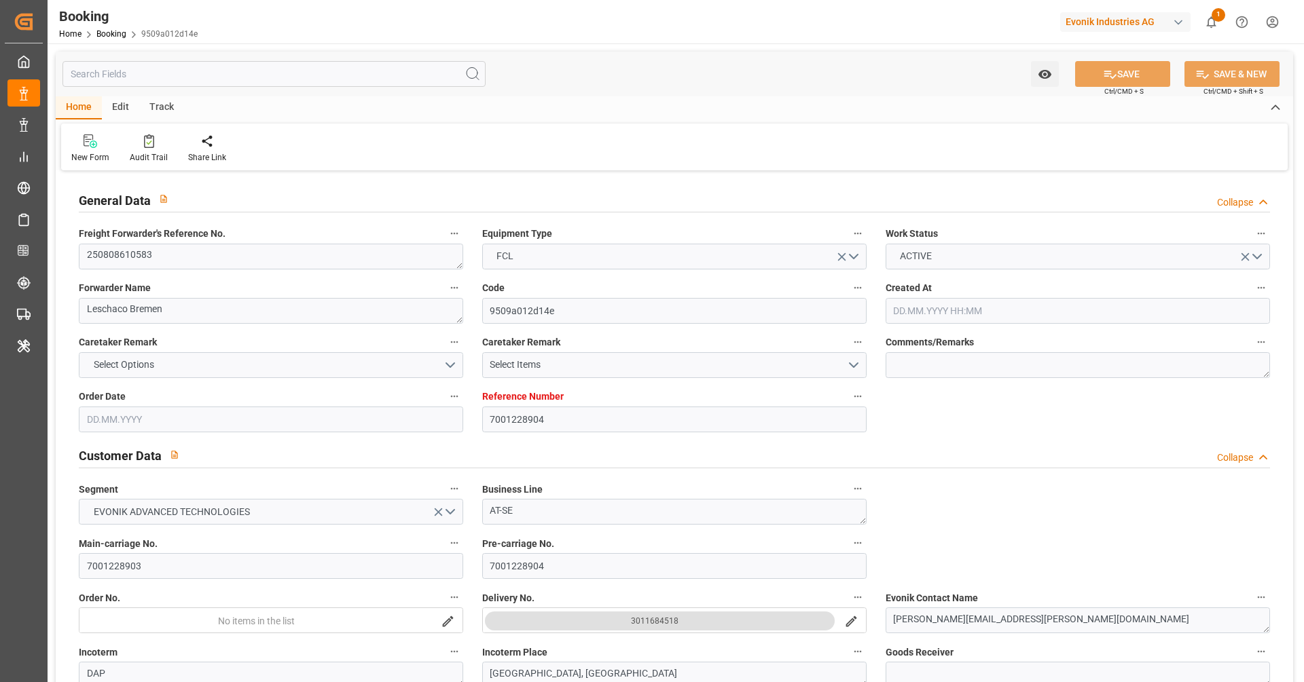
type input "DEHAM"
type input "USSAV"
type input "[DATE] 09:17"
type input "[DATE]"
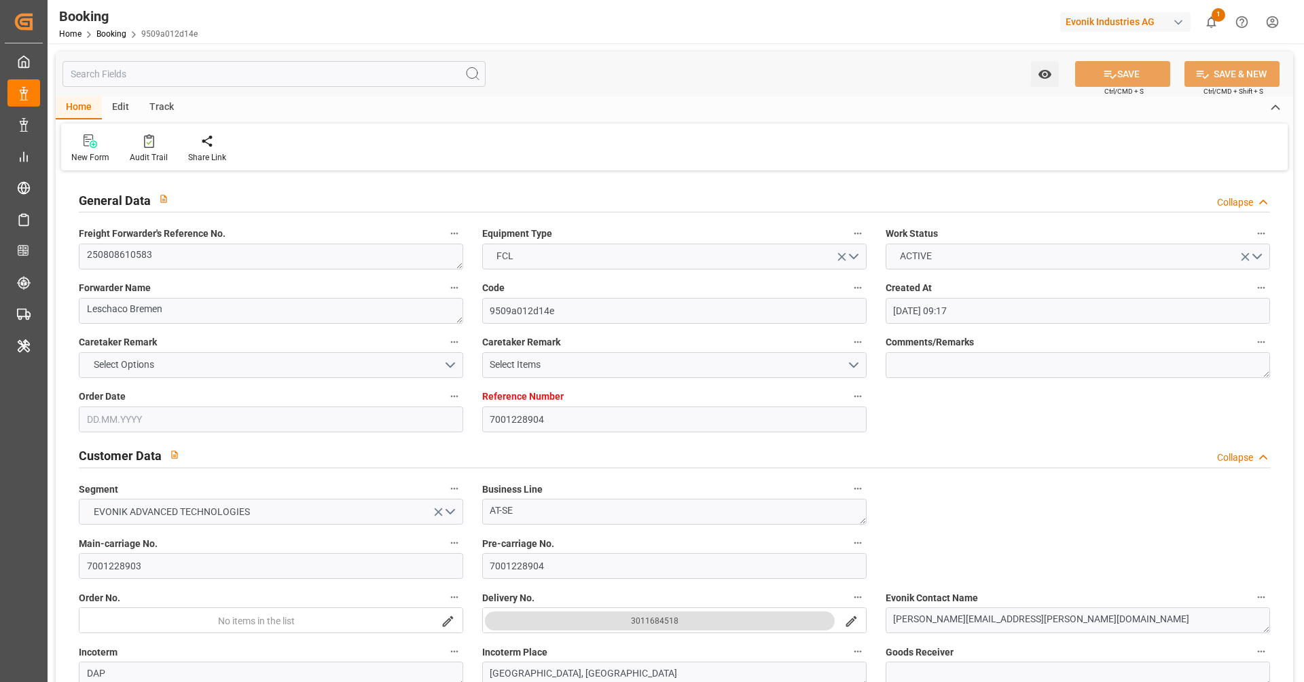
type input "[DATE]"
type input "[DATE] 00:00"
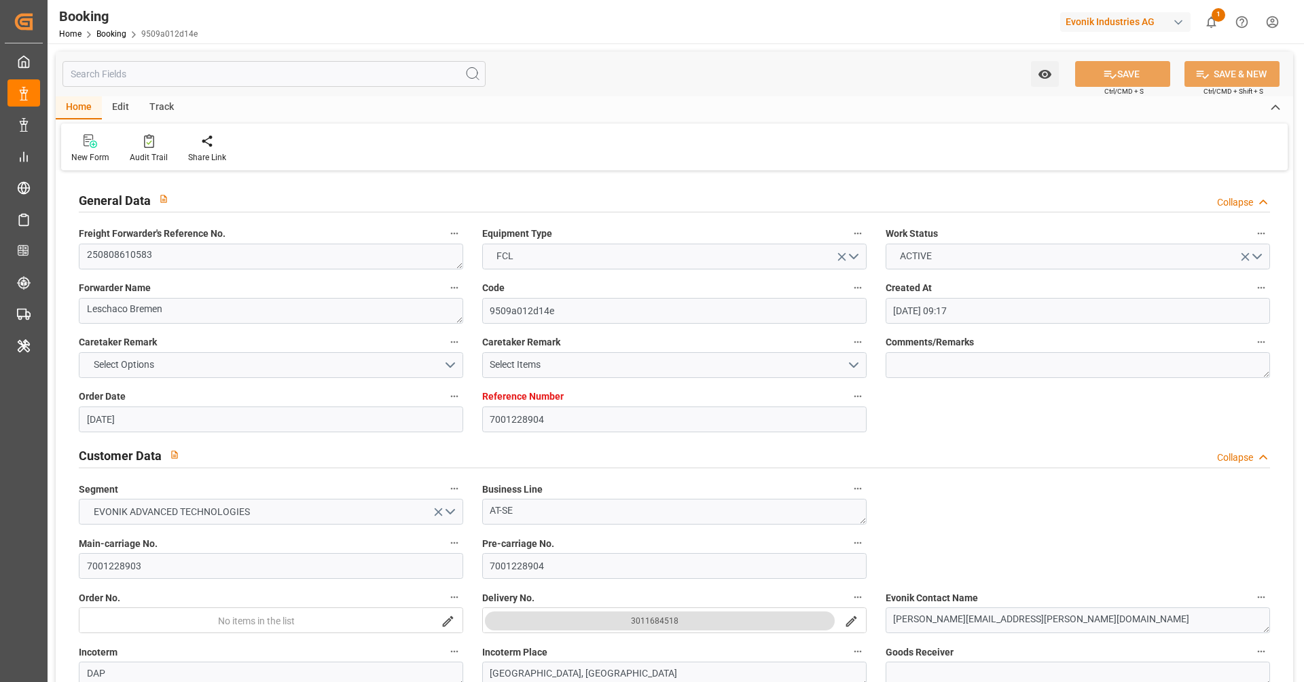
type input "[DATE] 00:00"
type input "[DATE]"
type input "[DATE] 10:01"
click at [213, 258] on textarea "250808610583" at bounding box center [271, 257] width 384 height 26
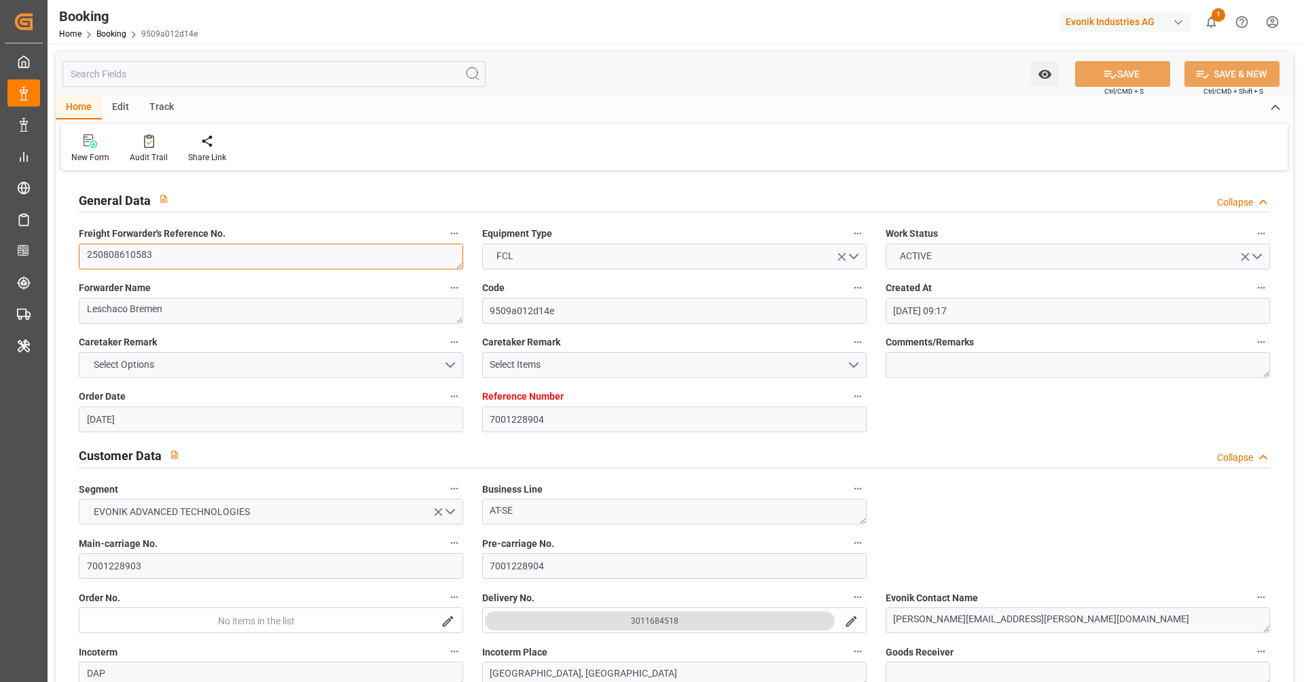
click at [213, 258] on textarea "250808610583" at bounding box center [271, 257] width 384 height 26
click at [202, 255] on textarea "250808610583" at bounding box center [271, 257] width 384 height 26
click at [350, 266] on textarea "250808610583" at bounding box center [271, 257] width 384 height 26
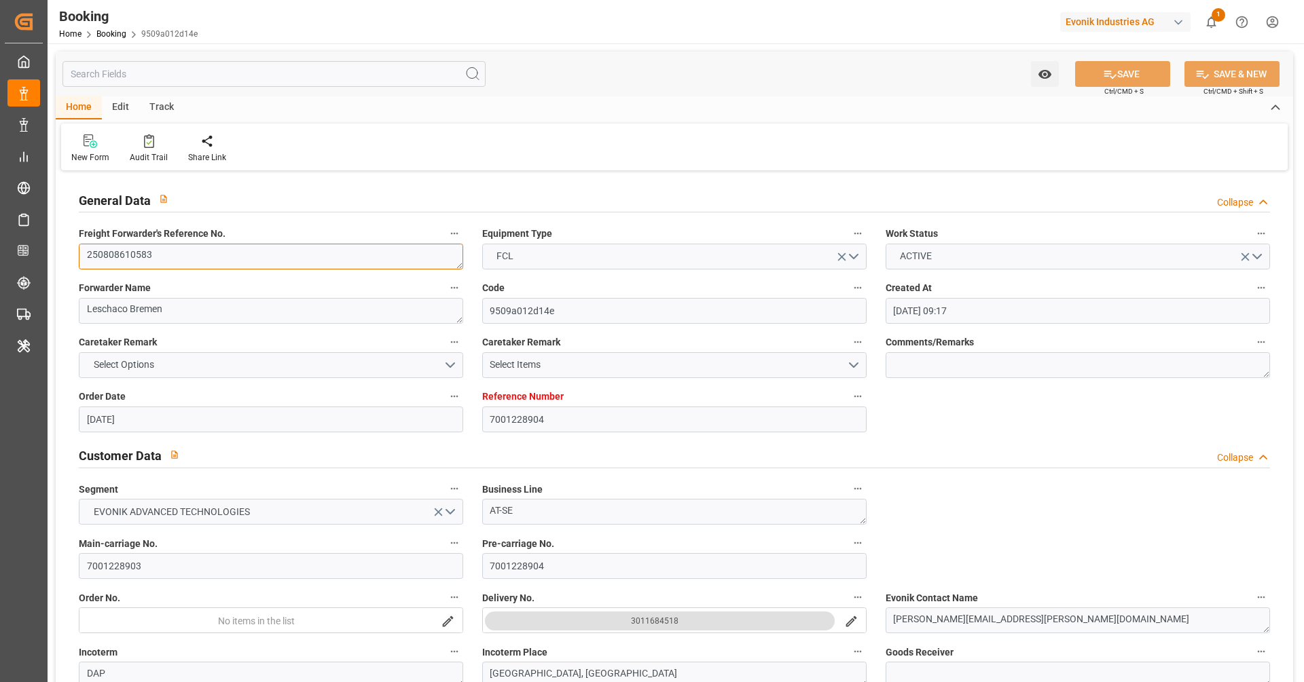
click at [350, 265] on textarea "250808610583" at bounding box center [271, 257] width 384 height 26
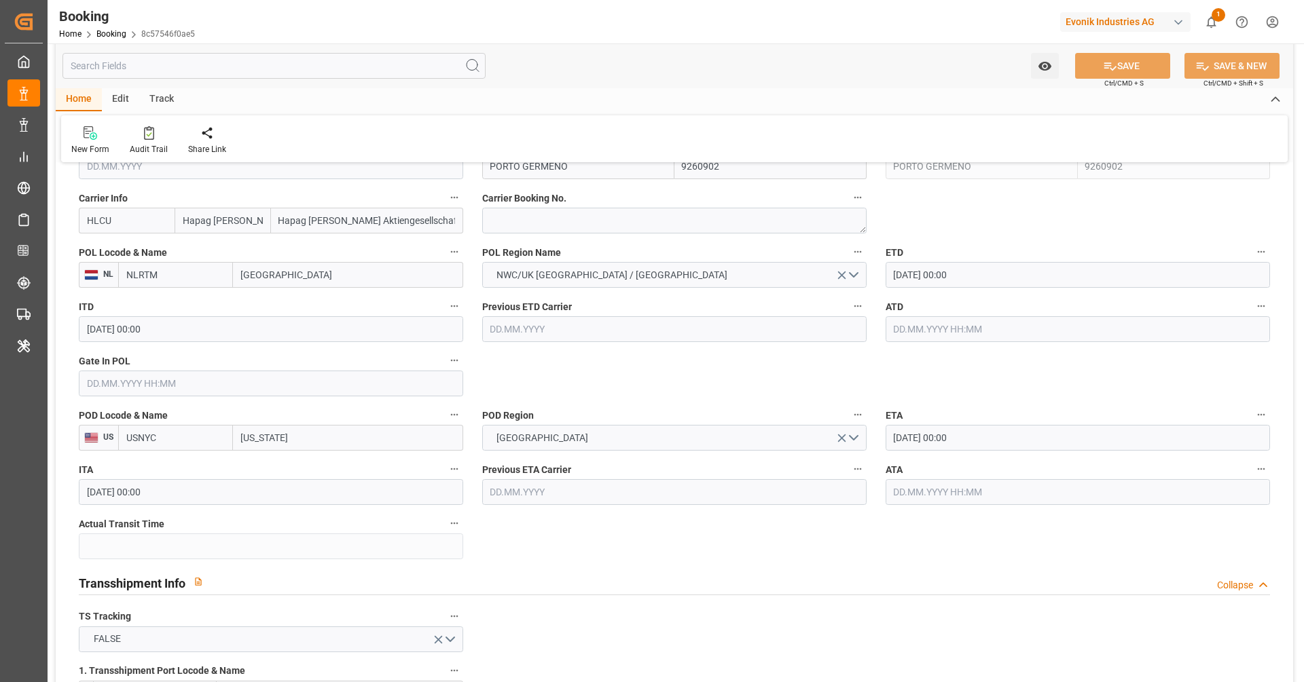
scroll to position [1008, 0]
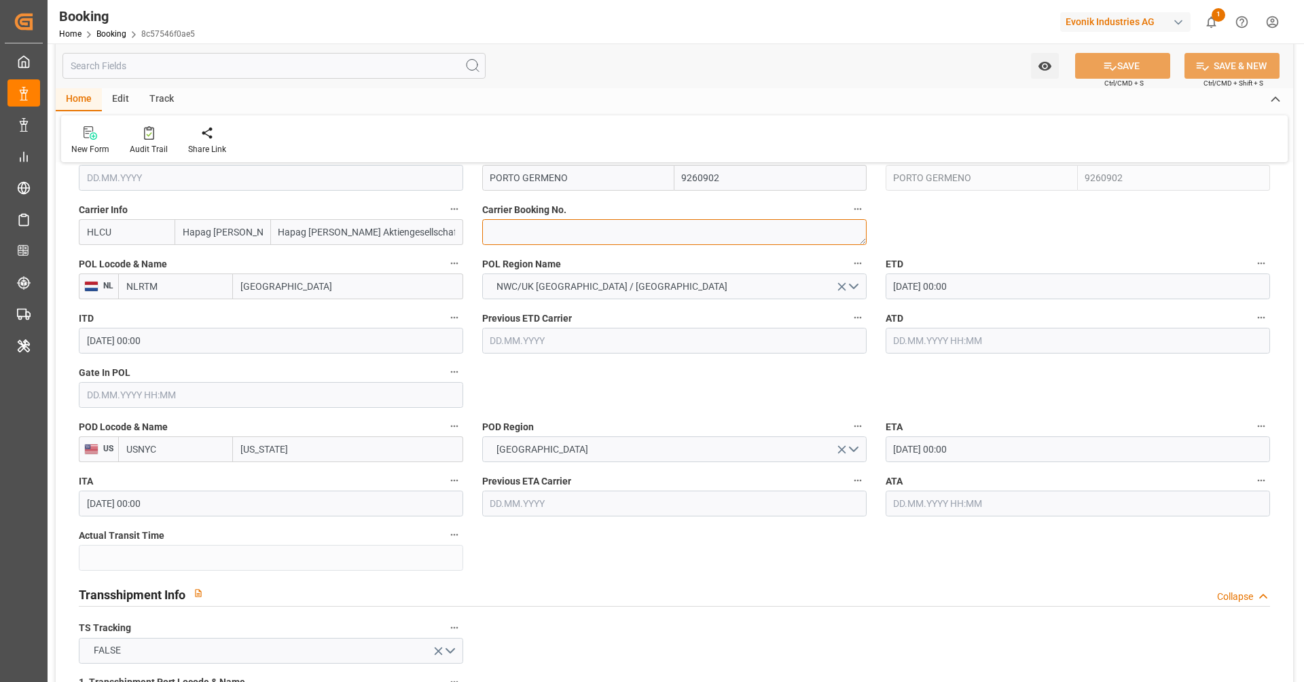
click at [557, 237] on textarea at bounding box center [674, 232] width 384 height 26
paste textarea "34691418"
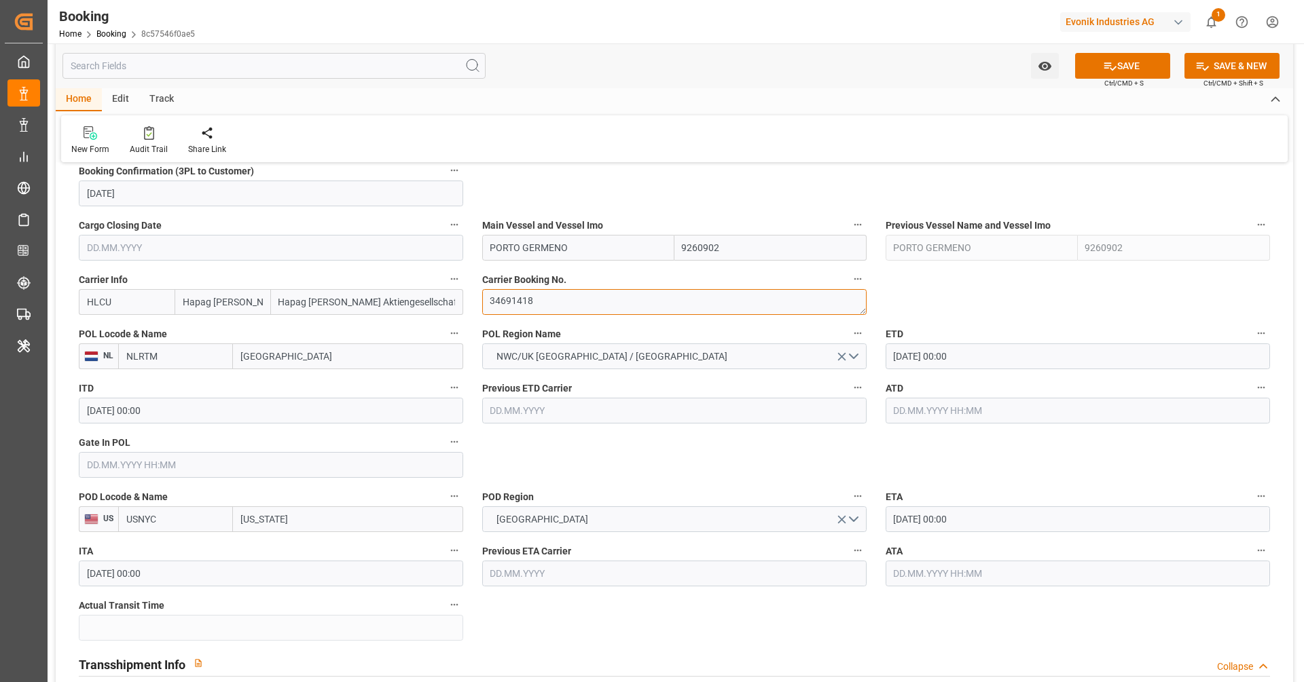
type textarea "34691418"
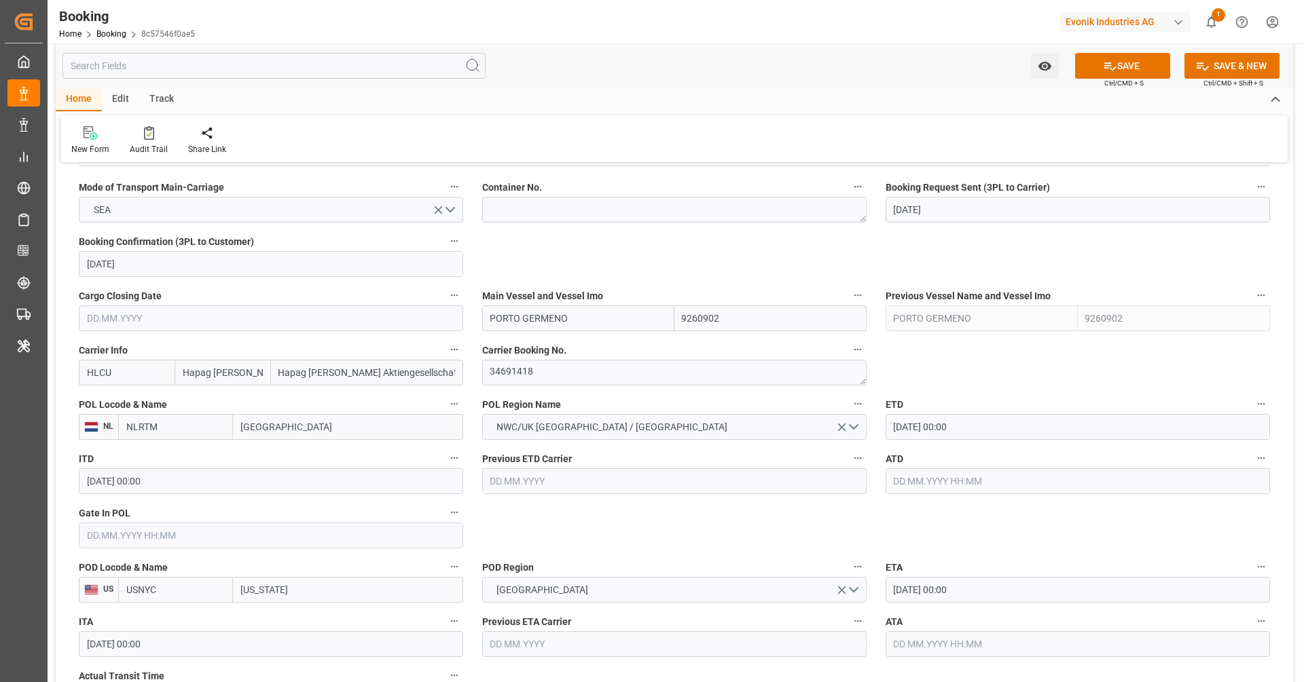
scroll to position [841, 0]
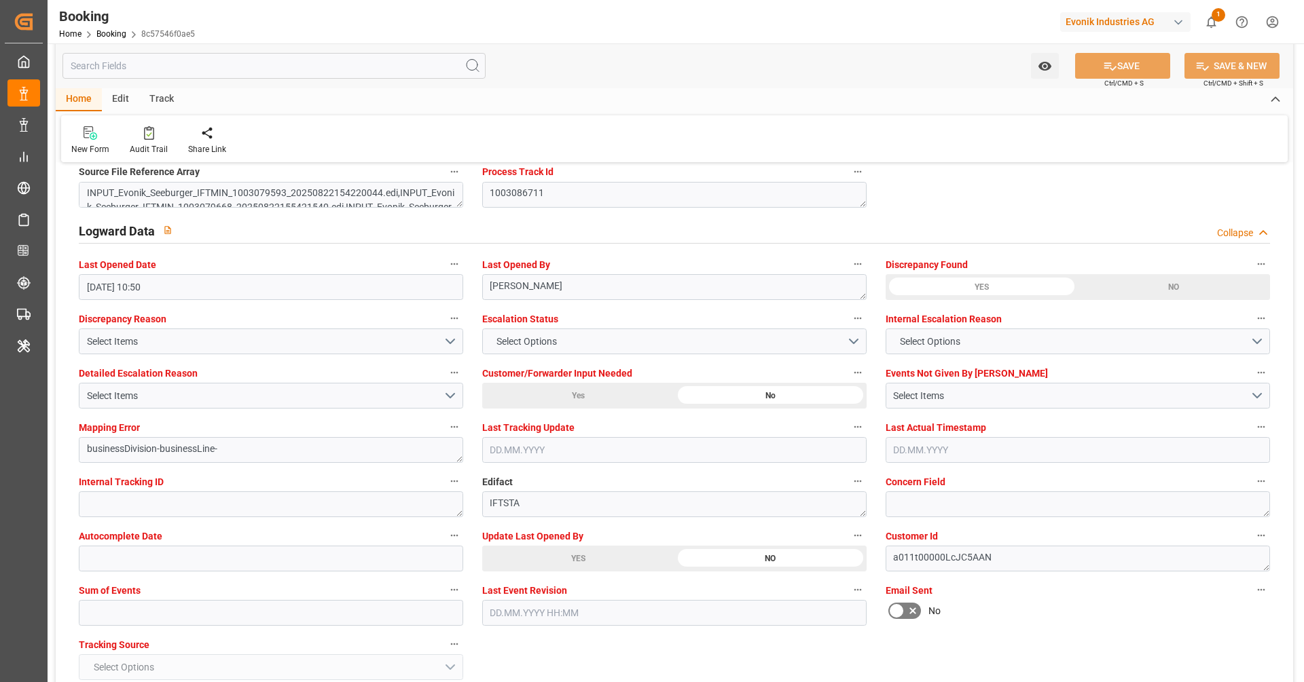
scroll to position [2326, 0]
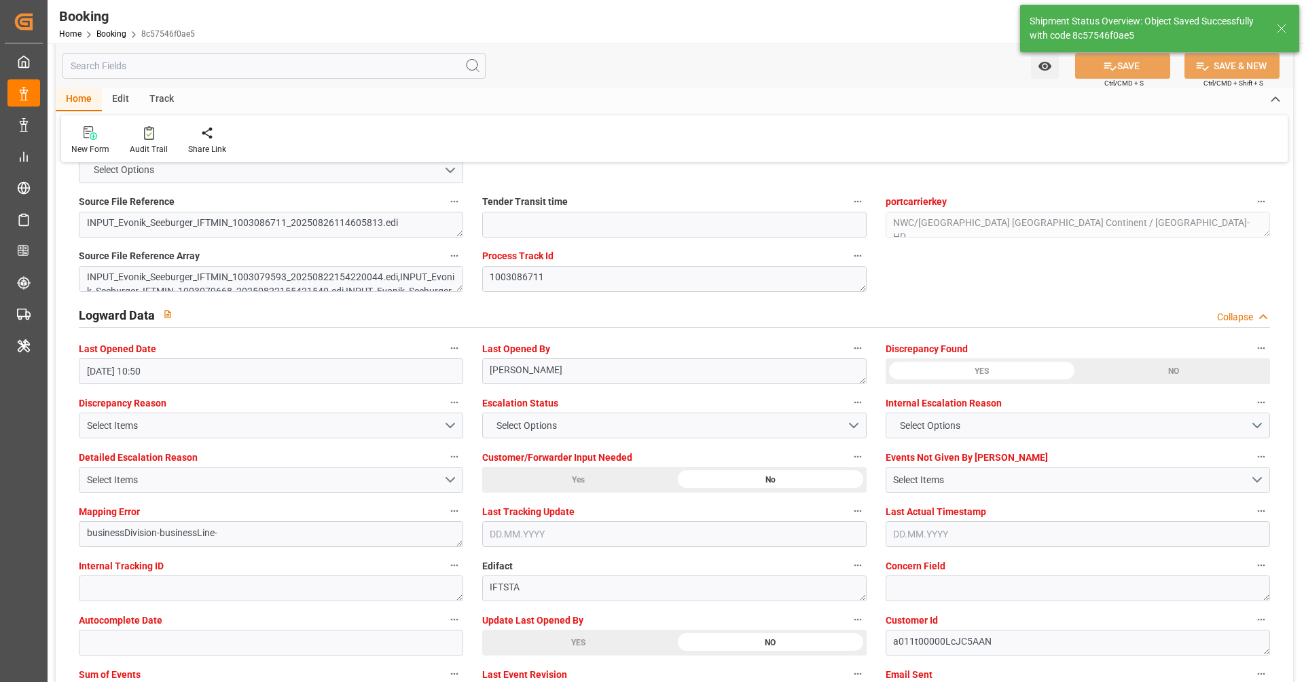
type textarea "[PERSON_NAME]"
type input "28.08.2025 08:21"
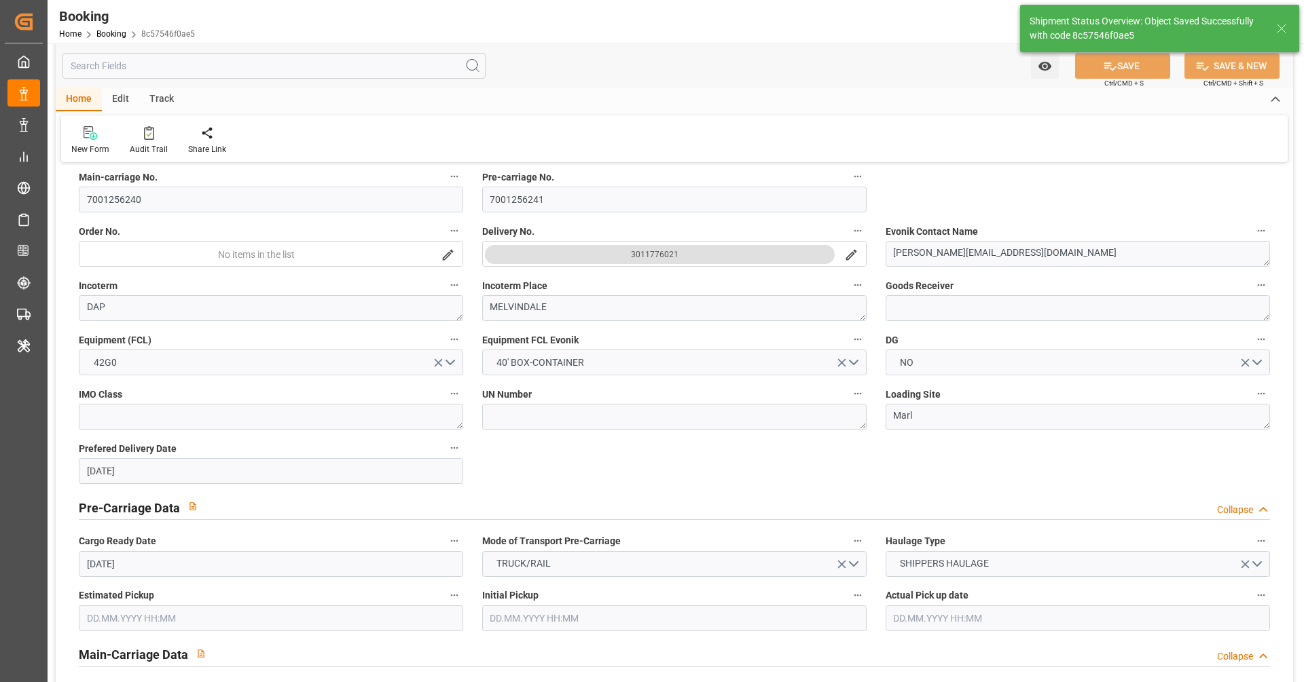
scroll to position [50, 0]
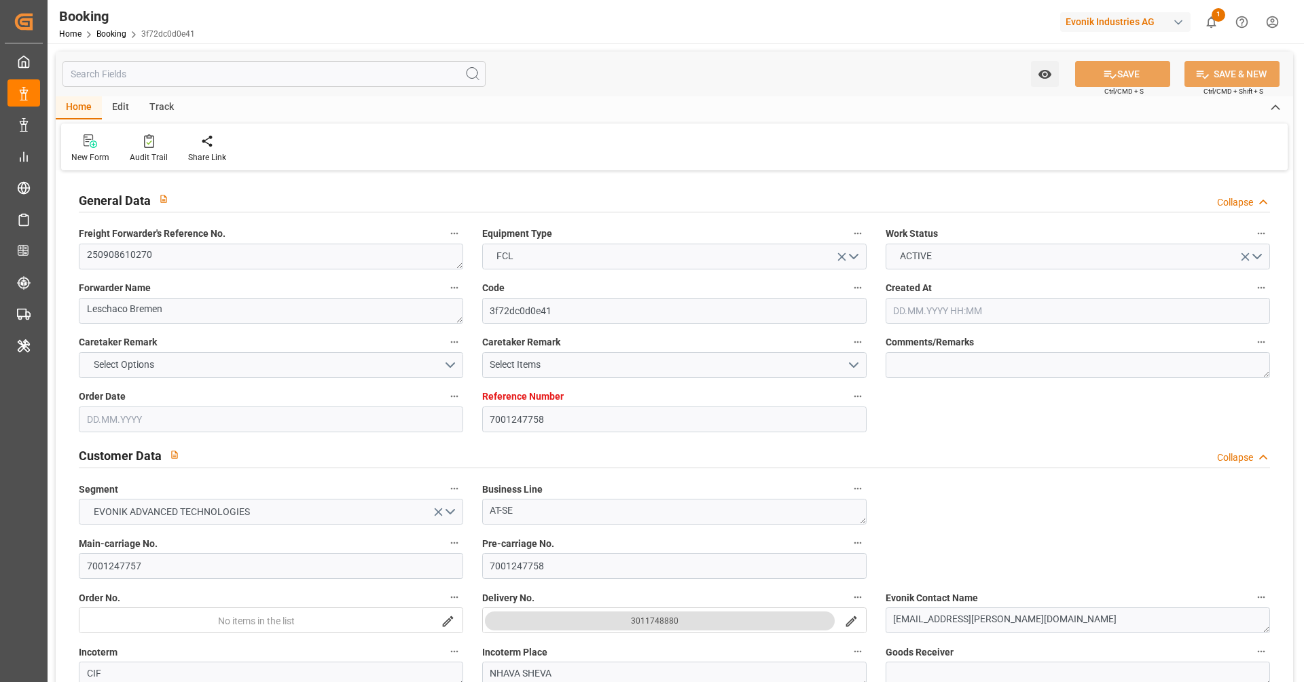
type input "[DATE] 09:53"
type input "[DATE]"
type input "18.08.2025"
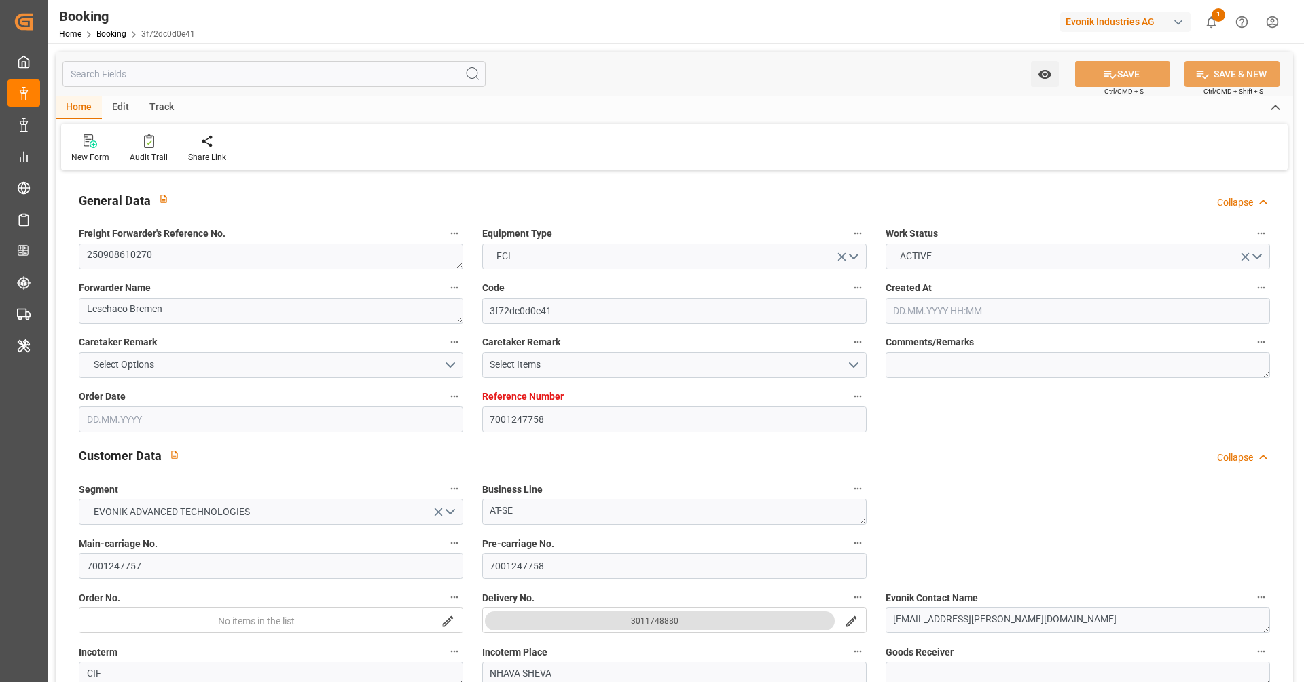
type input "18.08.2025"
type input "08.09.2025 00:00"
type input "22.10.2025 00:00"
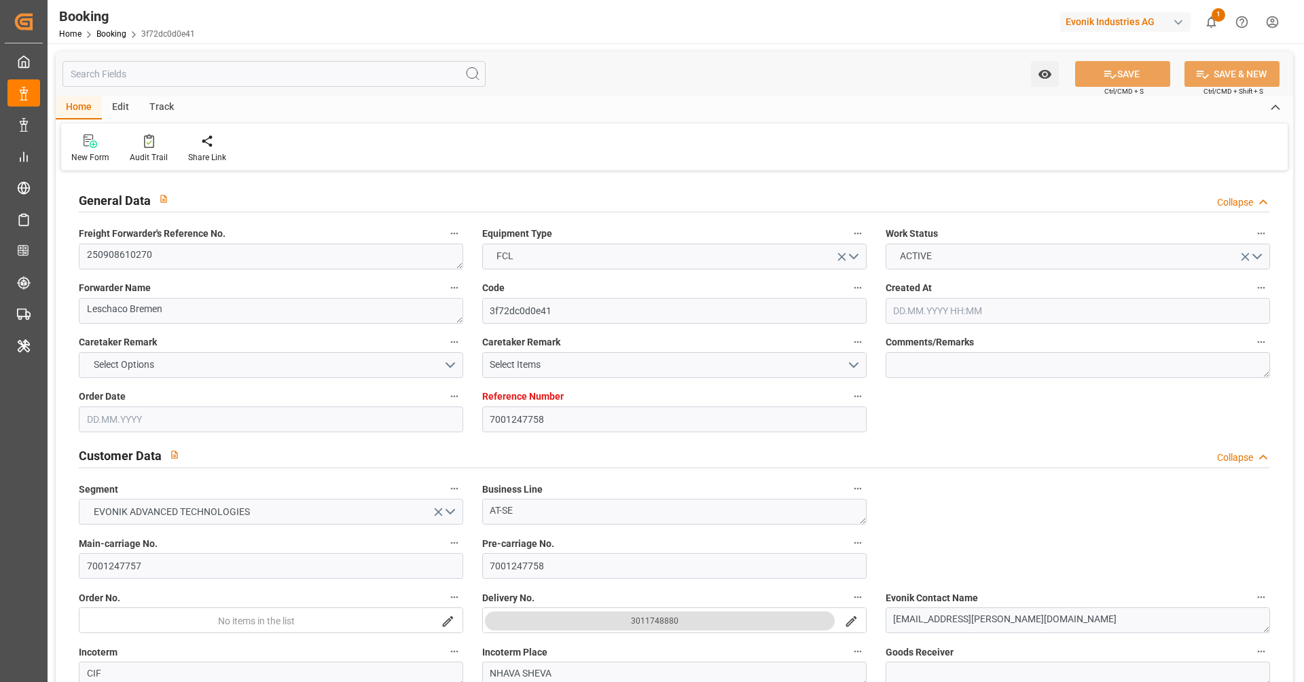
type input "19.08.2025"
type input "26.08.2025 10:53"
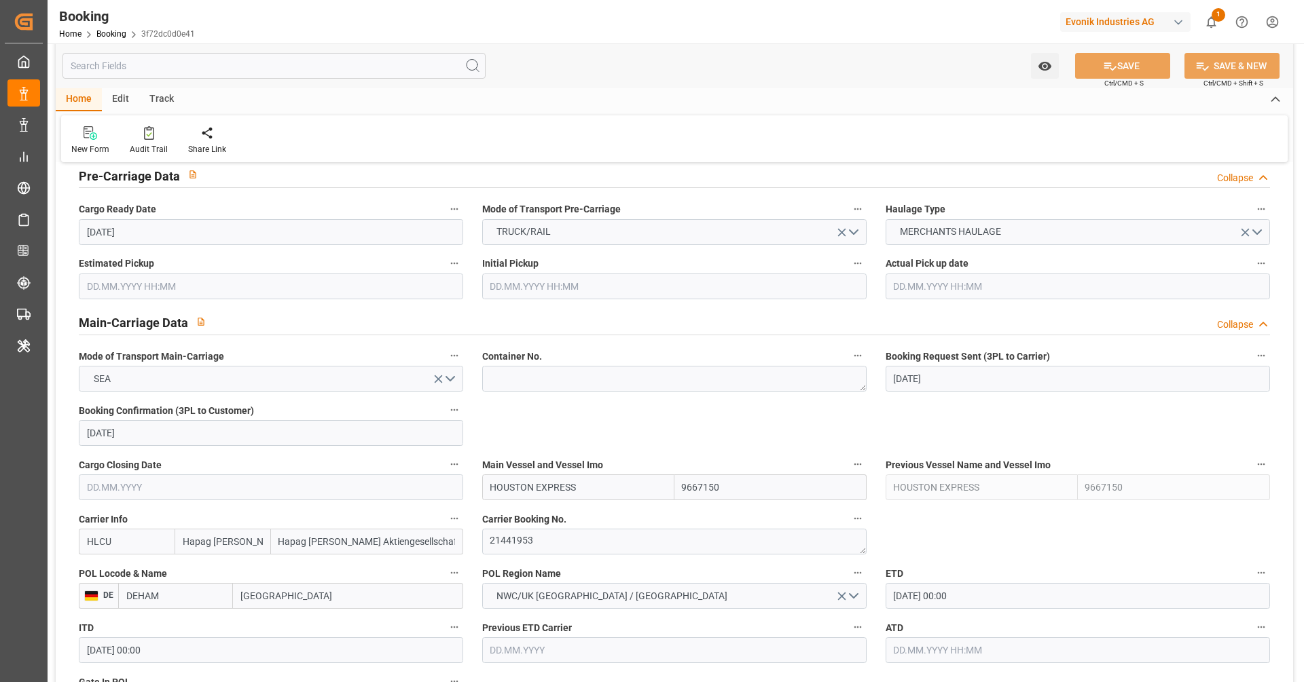
scroll to position [913, 0]
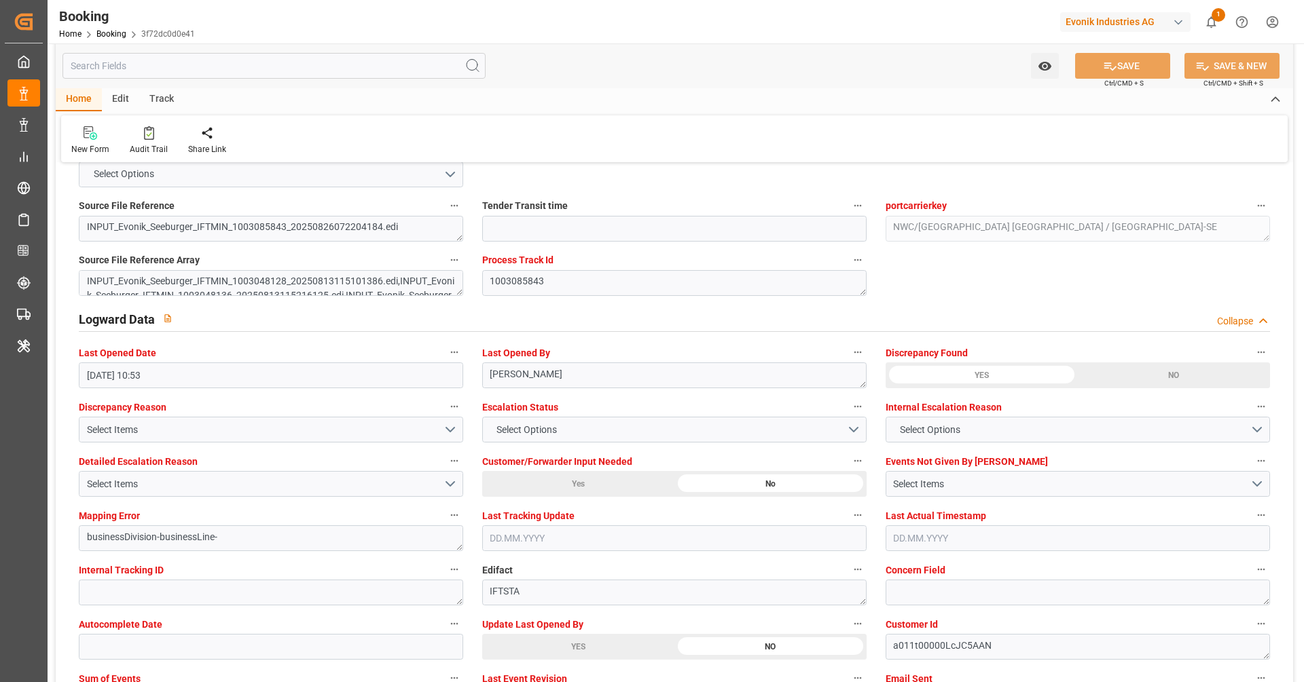
scroll to position [2371, 0]
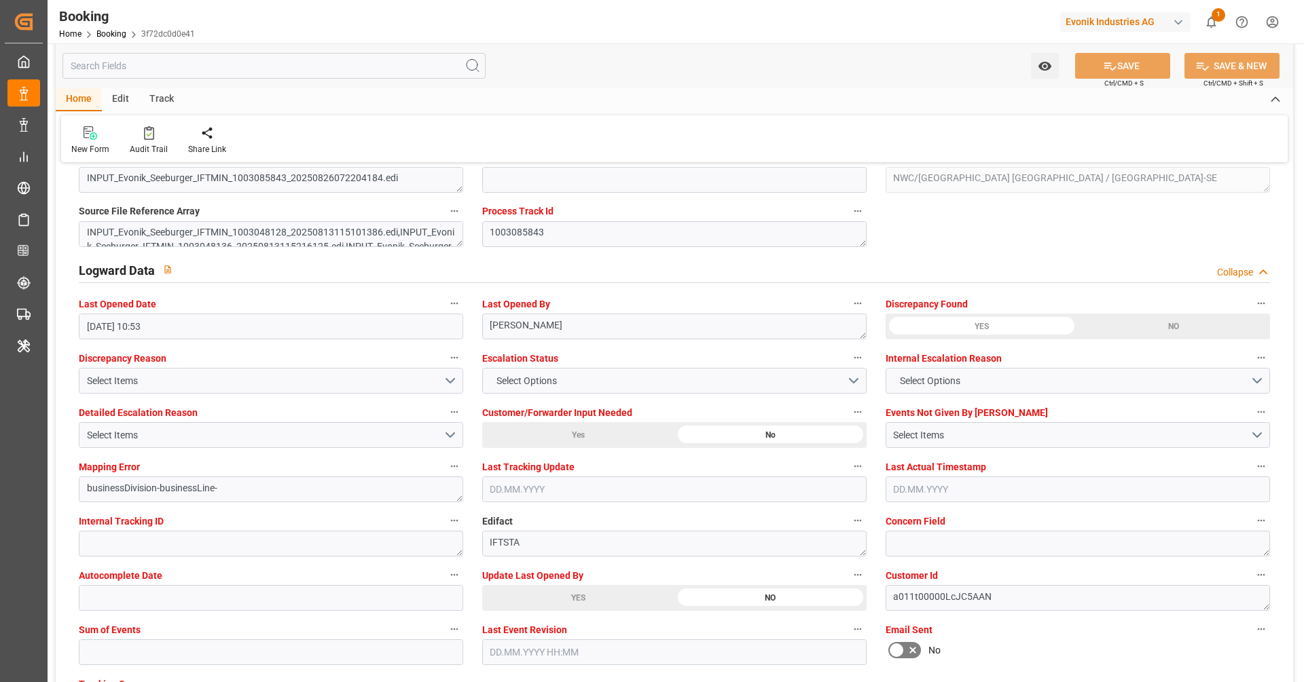
click at [622, 589] on div "YES" at bounding box center [578, 598] width 192 height 26
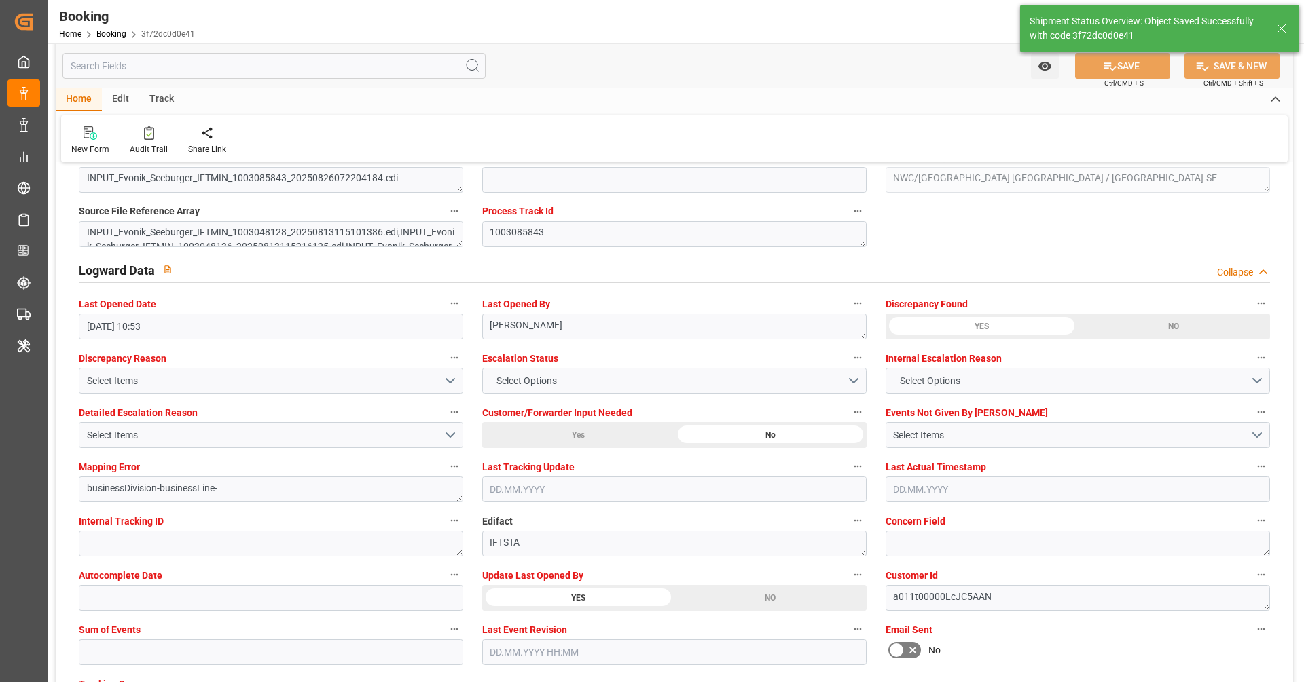
type textarea "[PERSON_NAME]"
type input "28.08.2025 08:22"
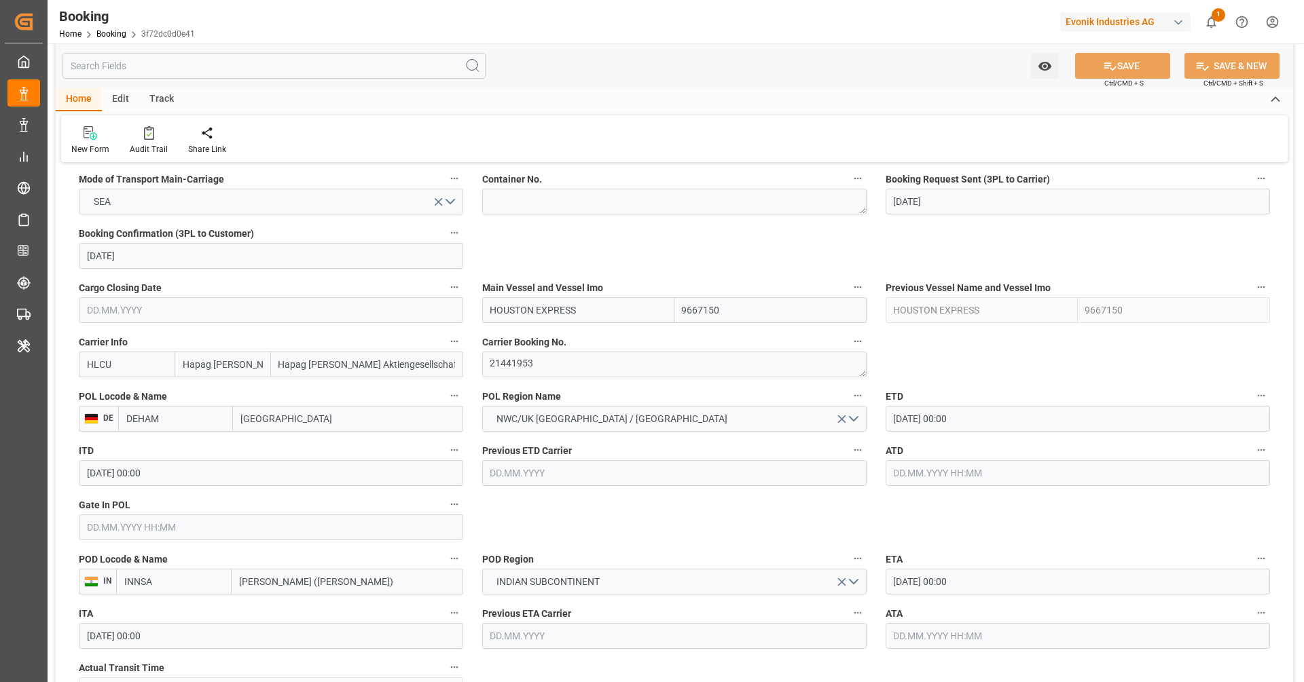
scroll to position [623, 0]
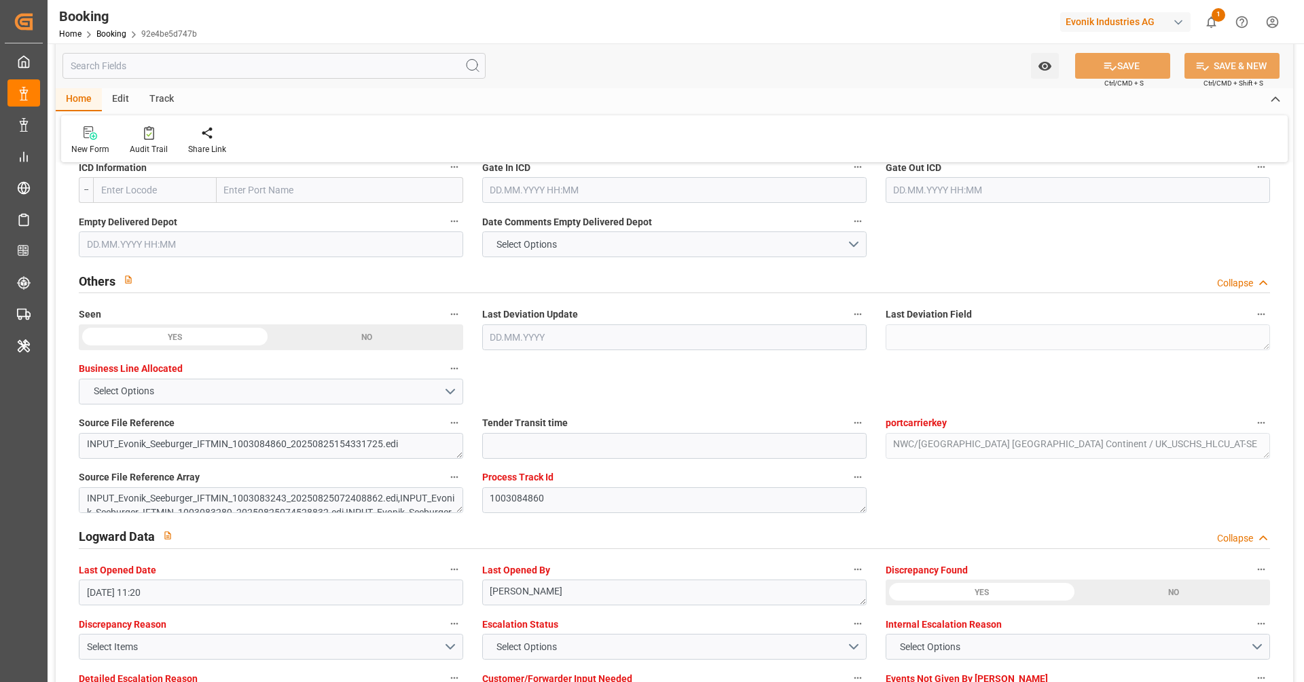
scroll to position [2428, 0]
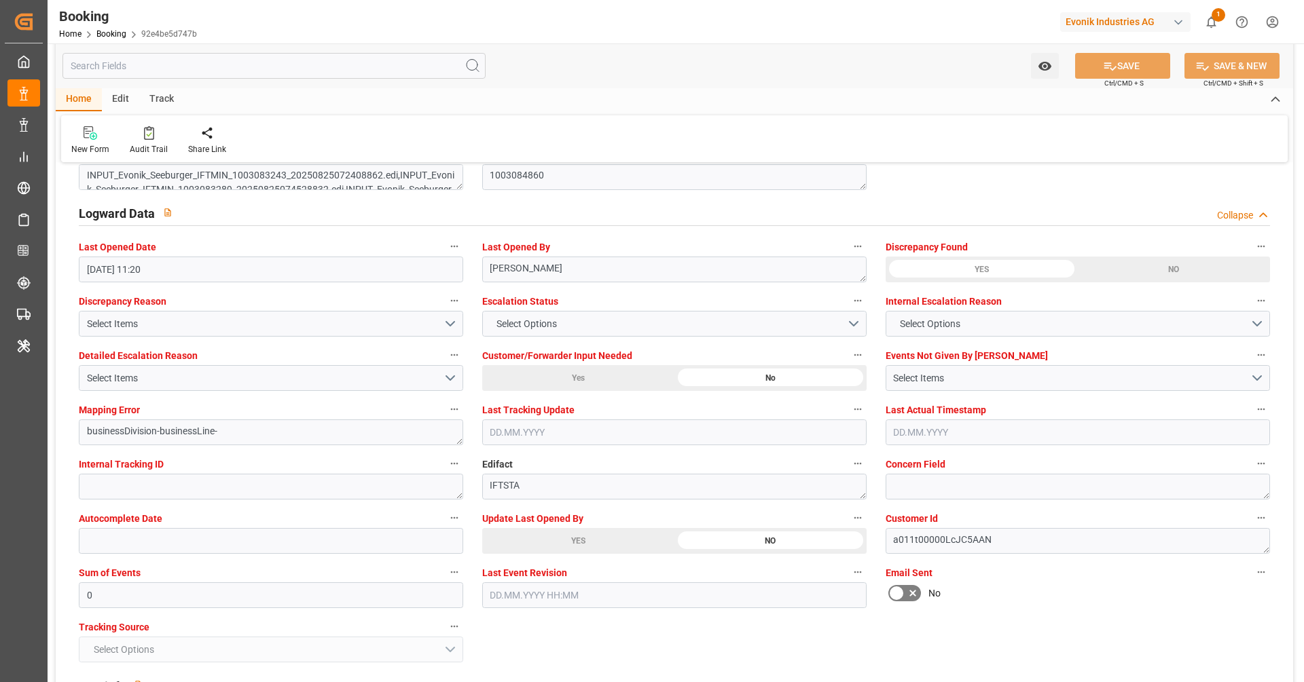
click at [620, 540] on div "YES" at bounding box center [578, 541] width 192 height 26
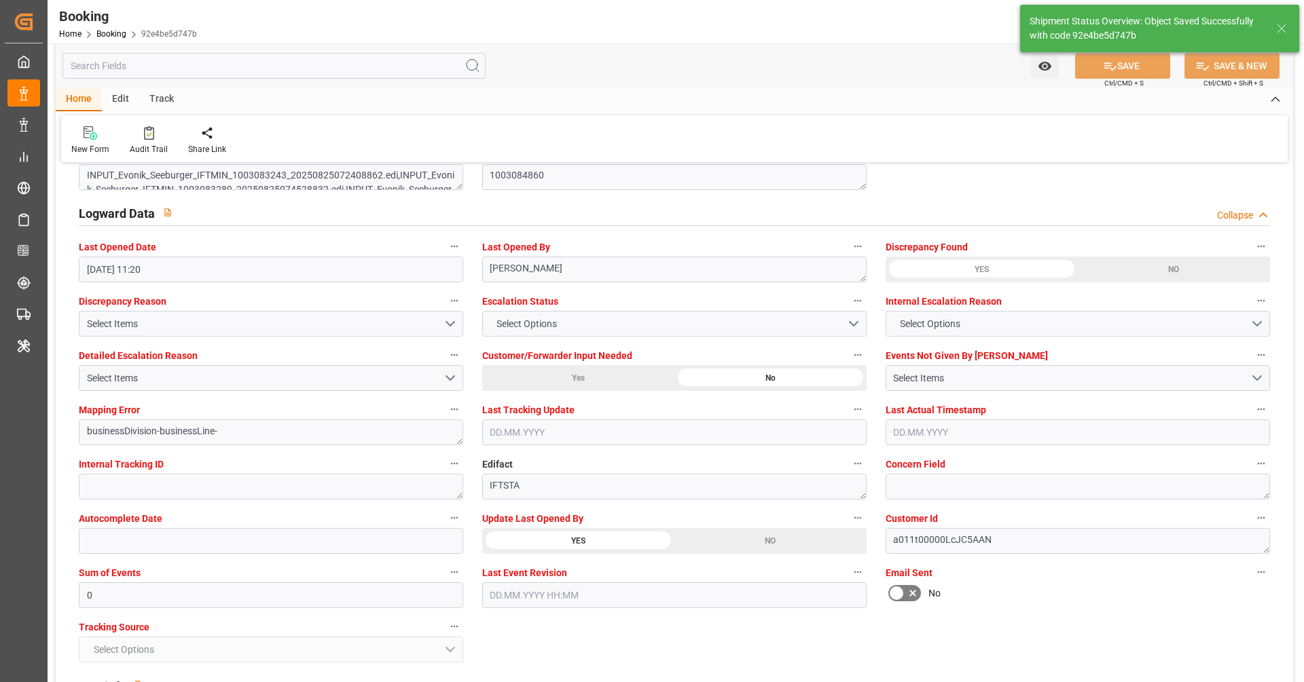
type textarea "[PERSON_NAME]"
type input "[DATE] 08:23"
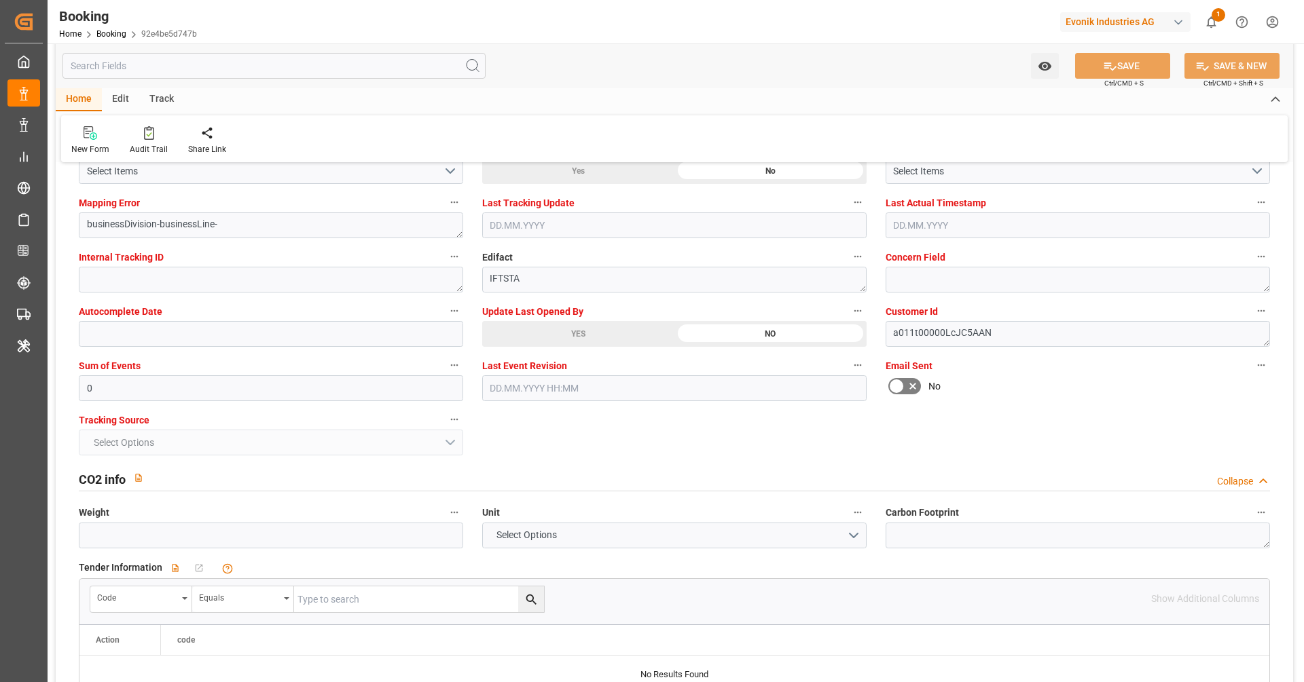
scroll to position [2418, 0]
